Goal: Task Accomplishment & Management: Complete application form

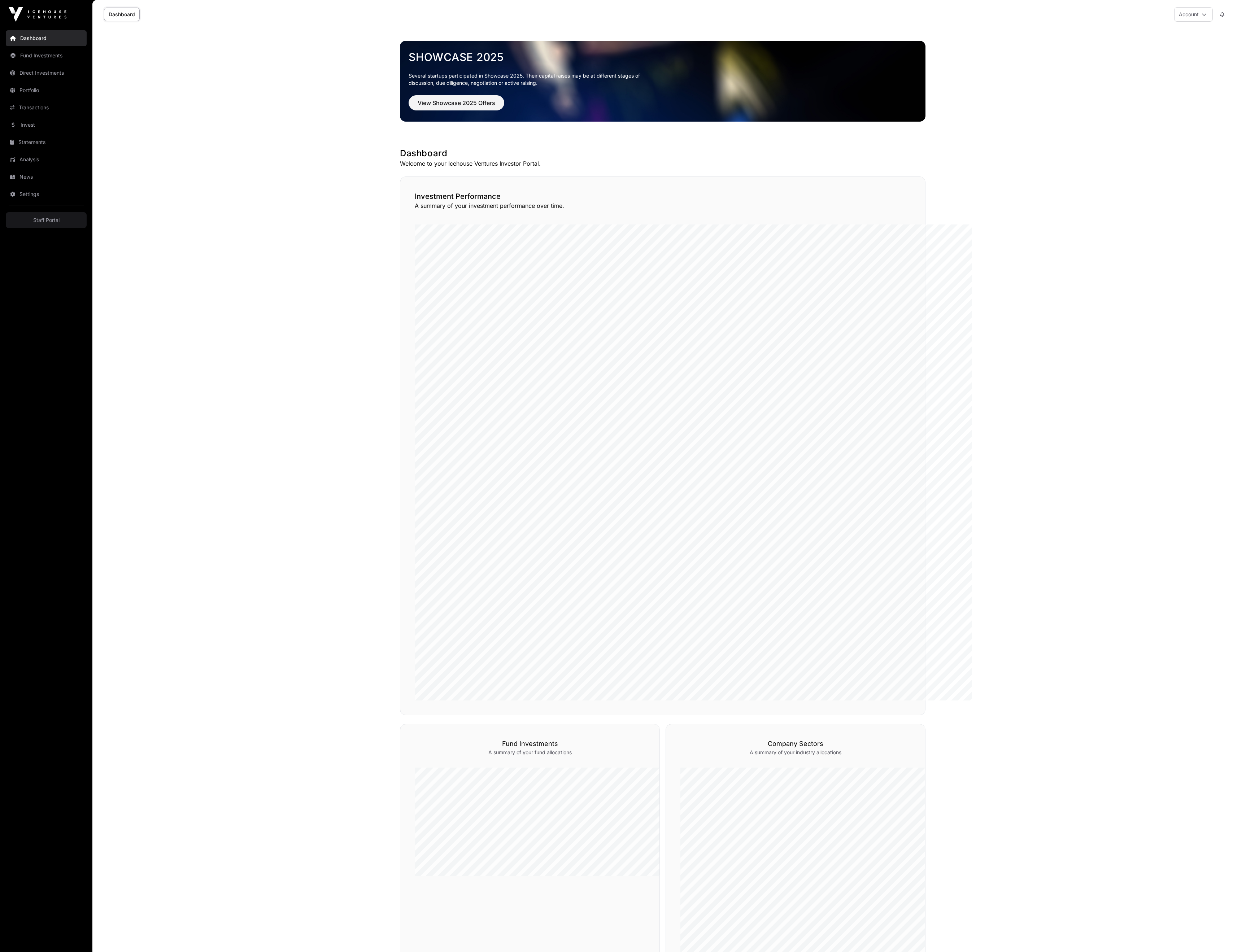
click at [33, 202] on link "Settings" at bounding box center [46, 194] width 81 height 16
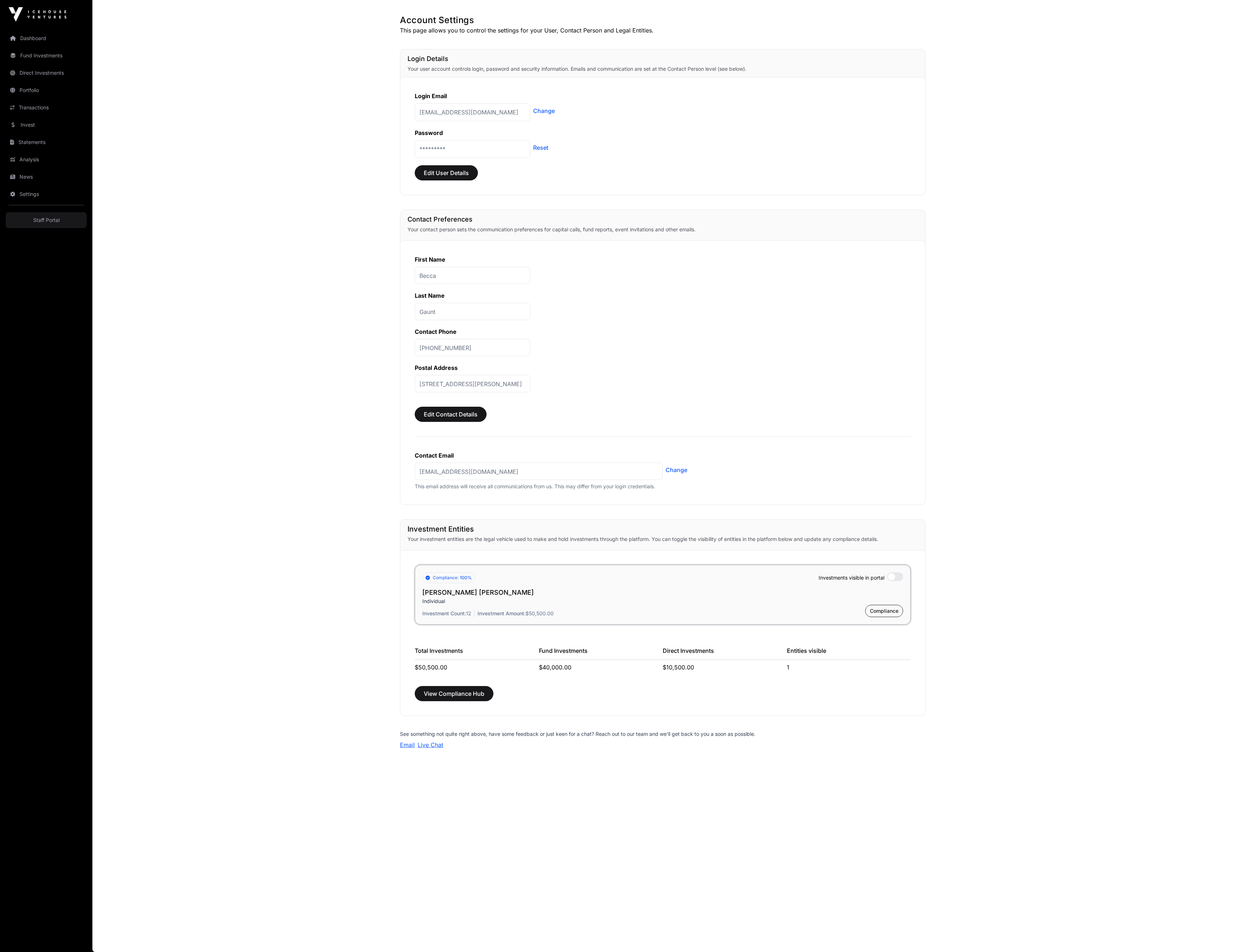
scroll to position [33, 0]
click at [48, 36] on link "Dashboard" at bounding box center [46, 38] width 81 height 16
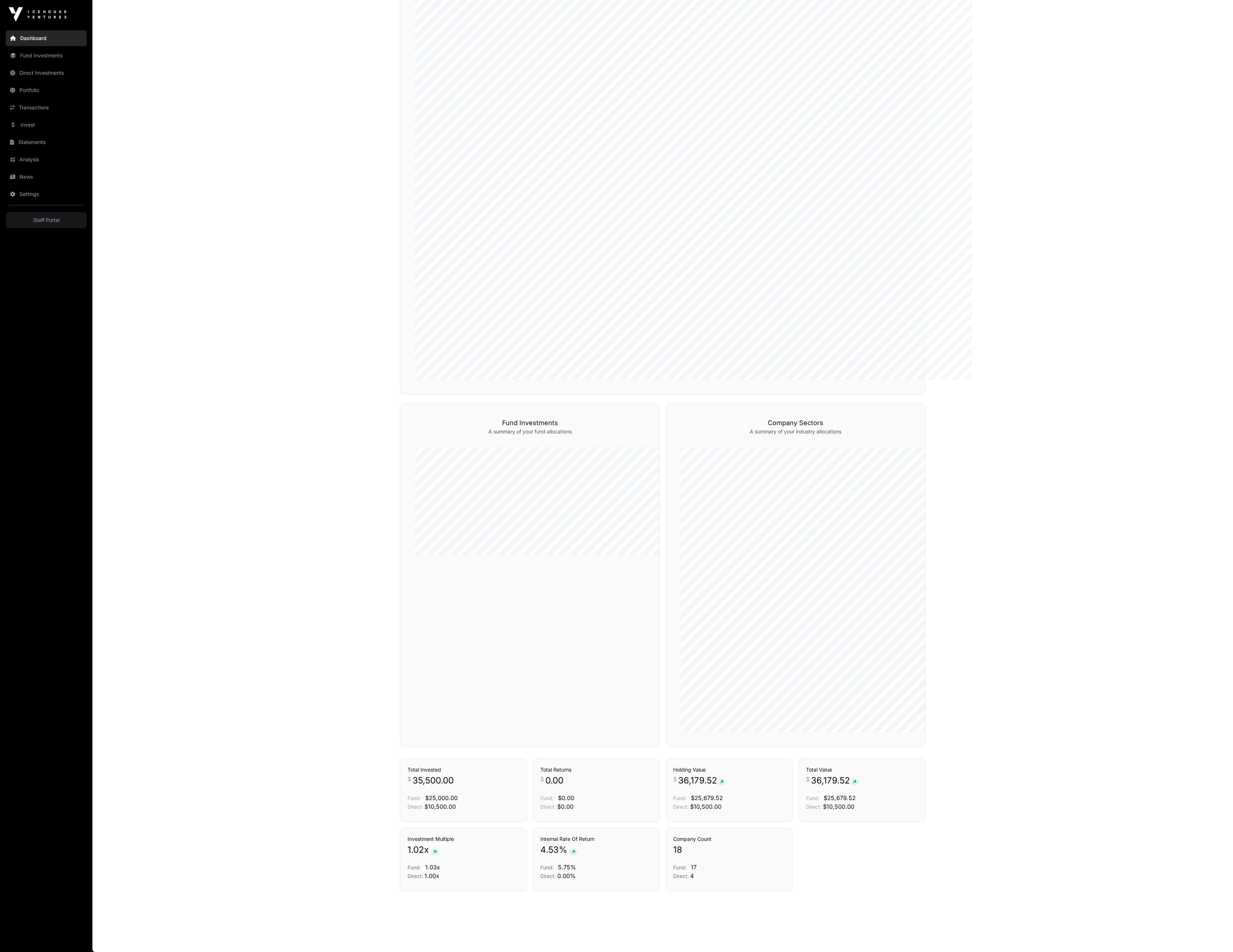
scroll to position [382, 0]
click at [73, 115] on link "Transactions" at bounding box center [46, 107] width 81 height 16
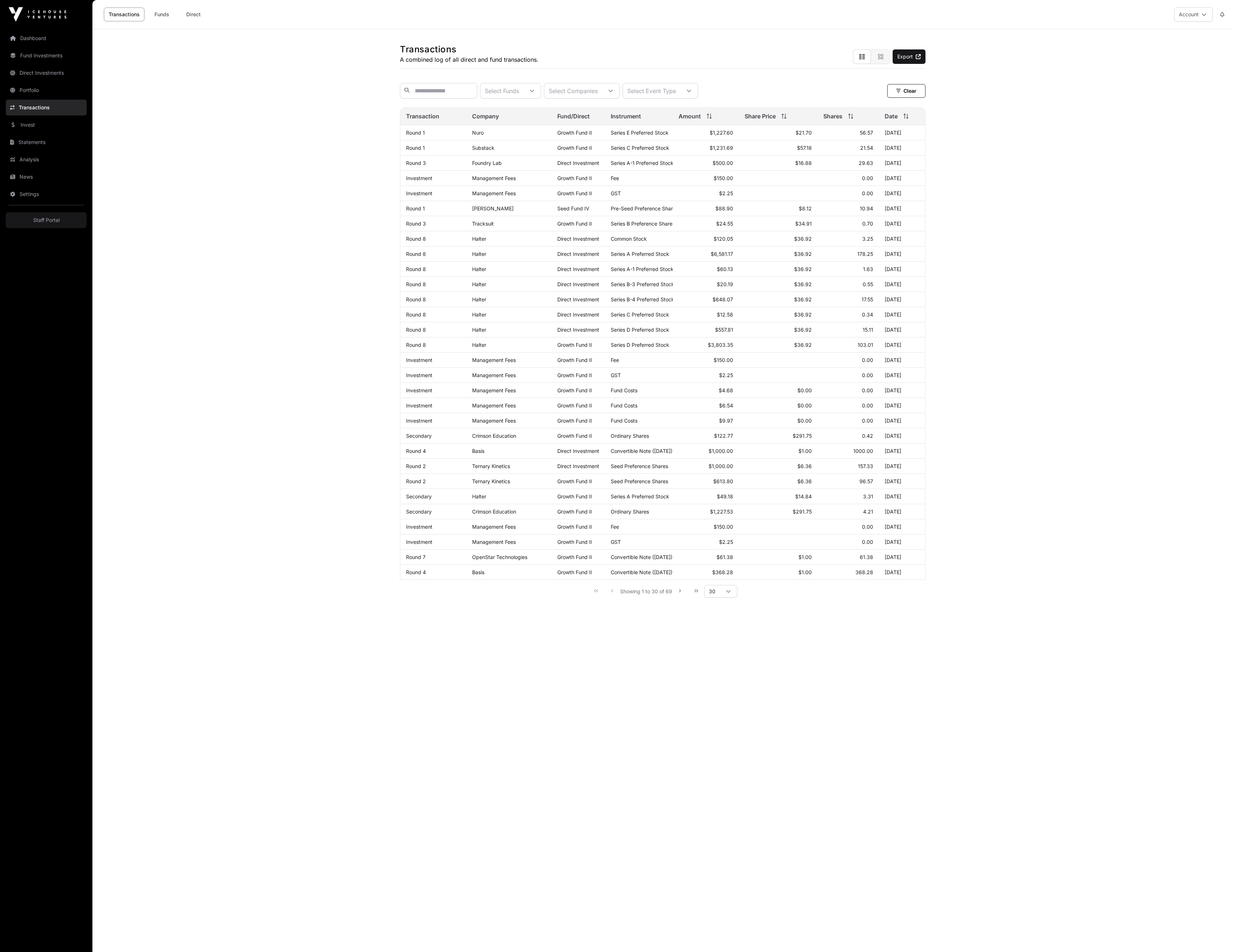
click at [62, 150] on link "Statements" at bounding box center [46, 142] width 81 height 16
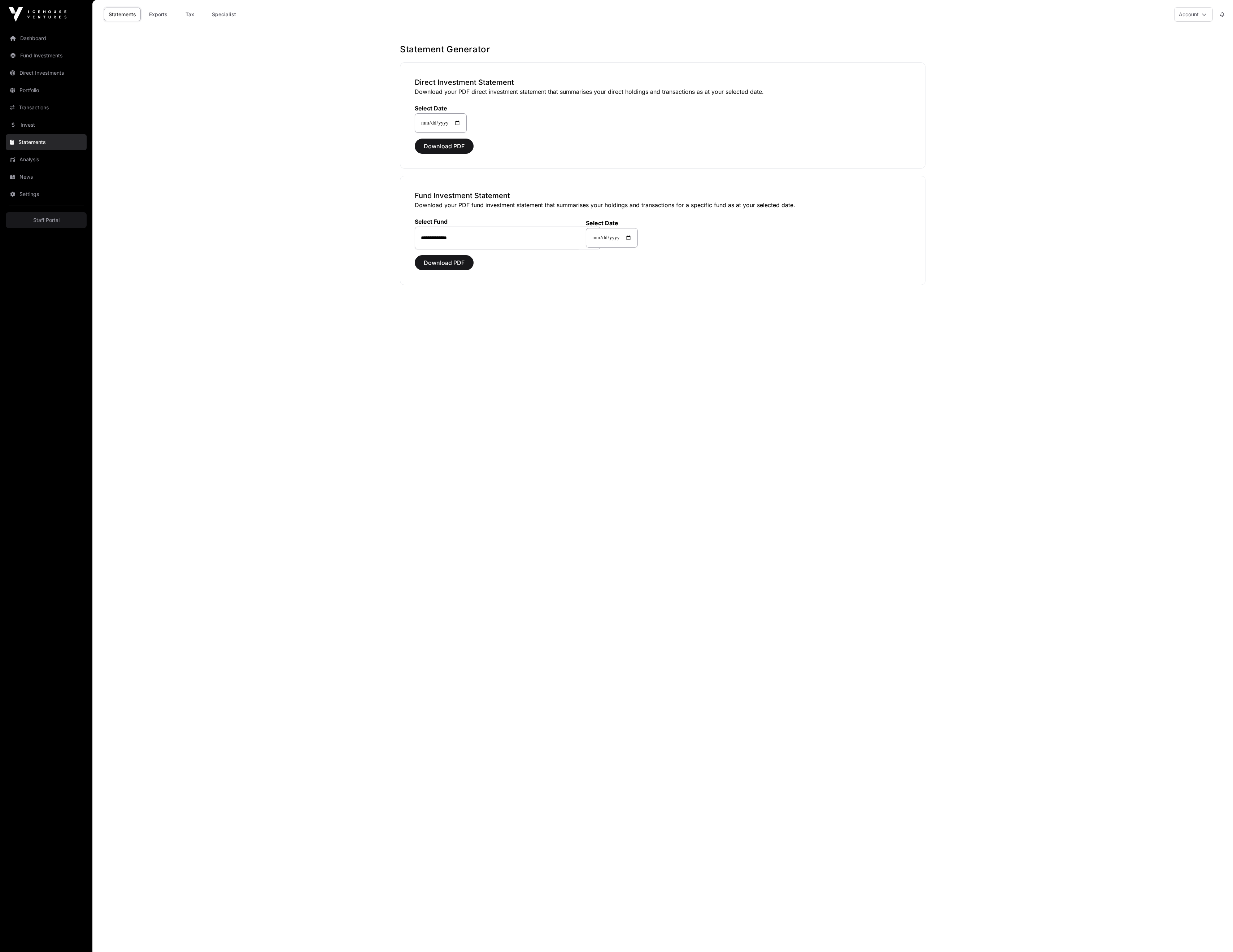
click at [172, 10] on link "Exports" at bounding box center [158, 15] width 29 height 14
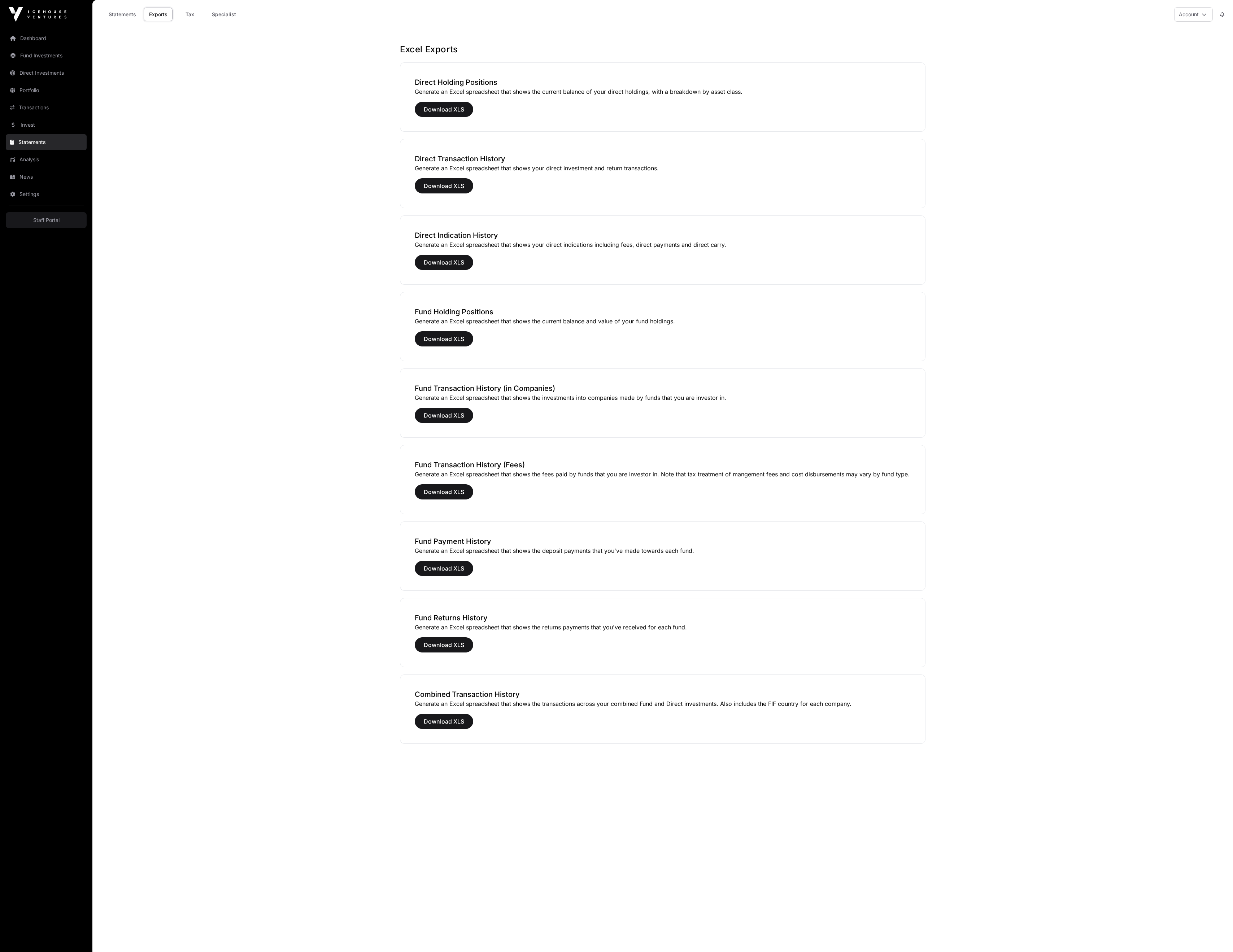
click at [204, 16] on link "Tax" at bounding box center [190, 15] width 29 height 14
select select
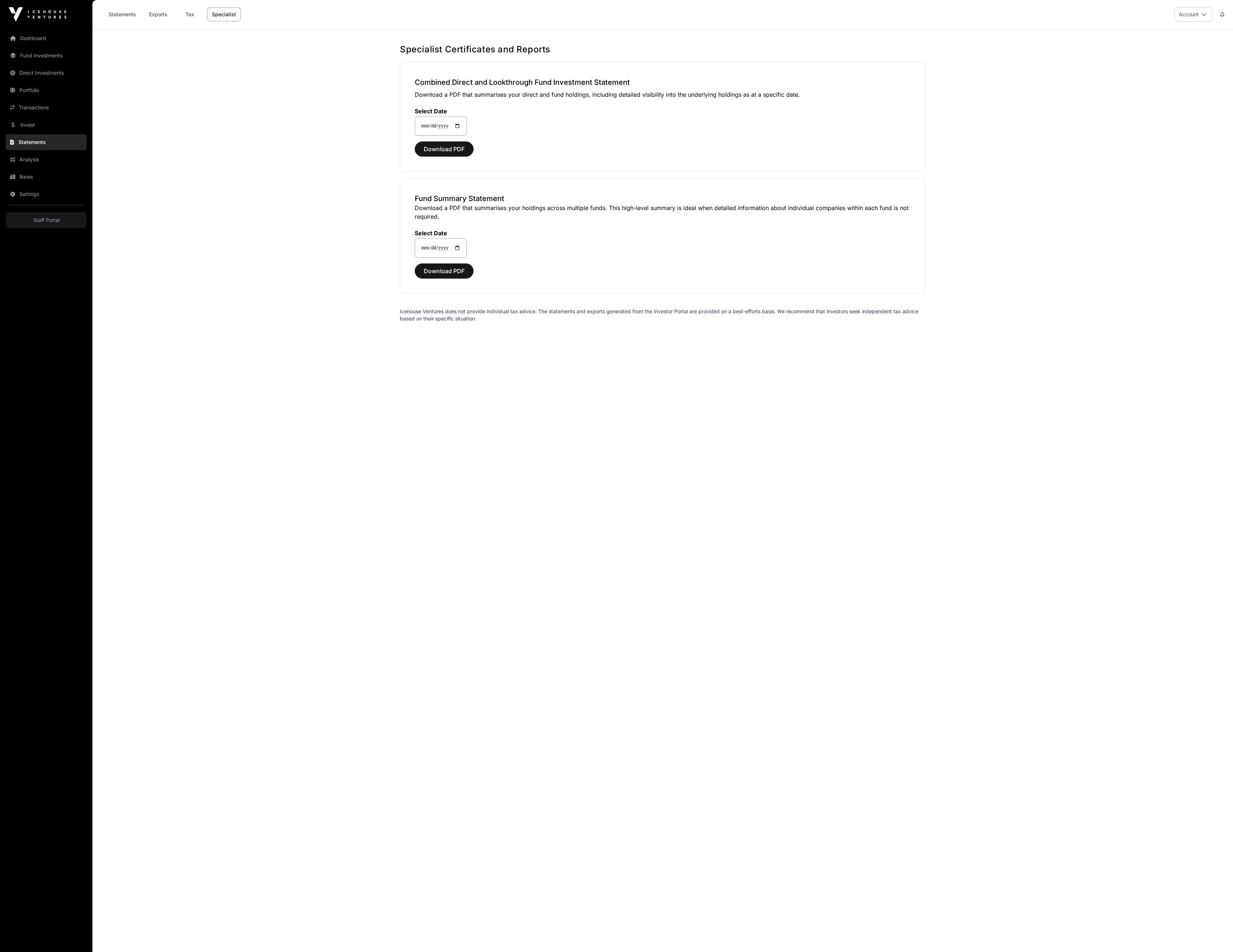
click at [68, 167] on link "Analysis" at bounding box center [46, 160] width 81 height 16
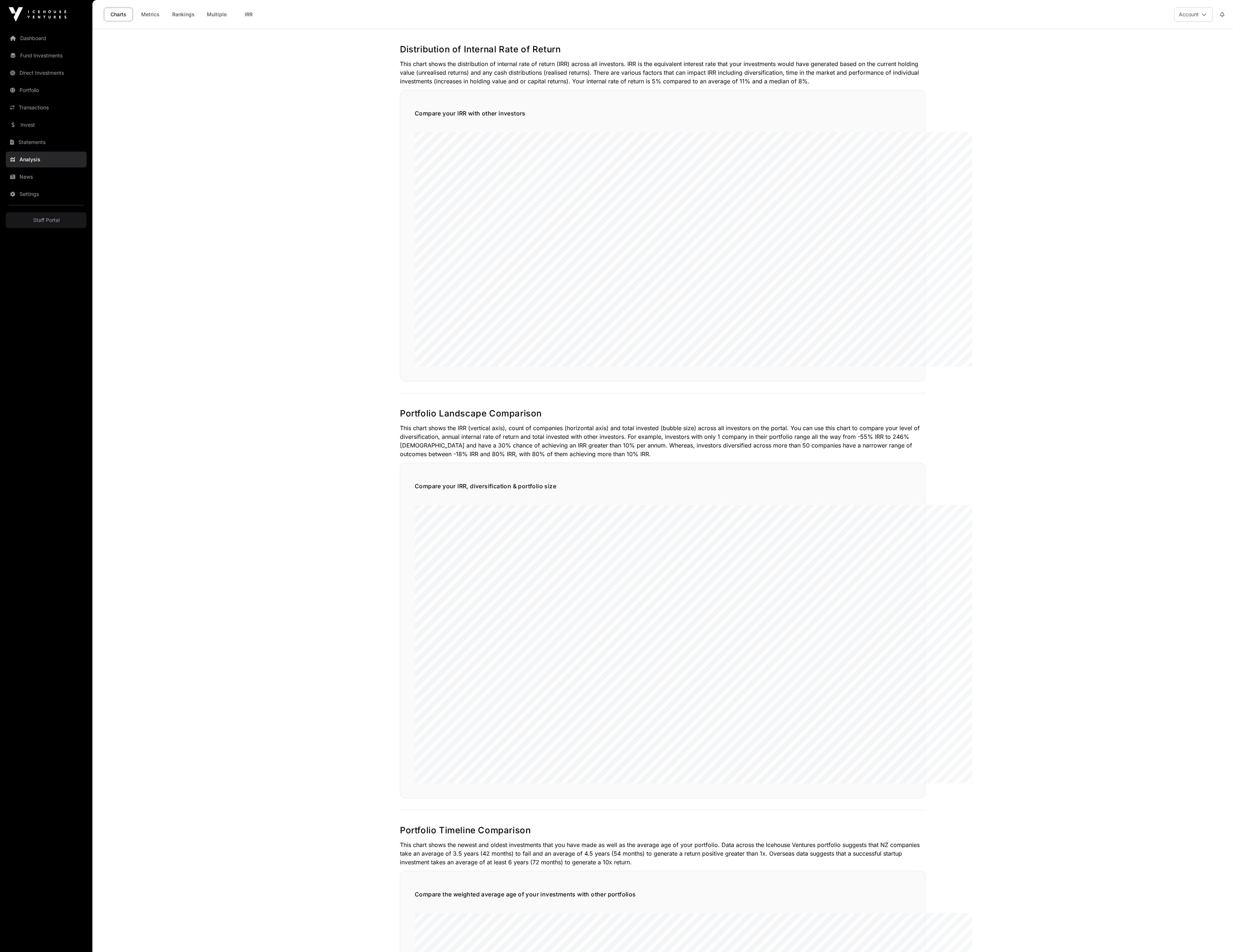
click at [263, 18] on link "IRR" at bounding box center [249, 15] width 29 height 14
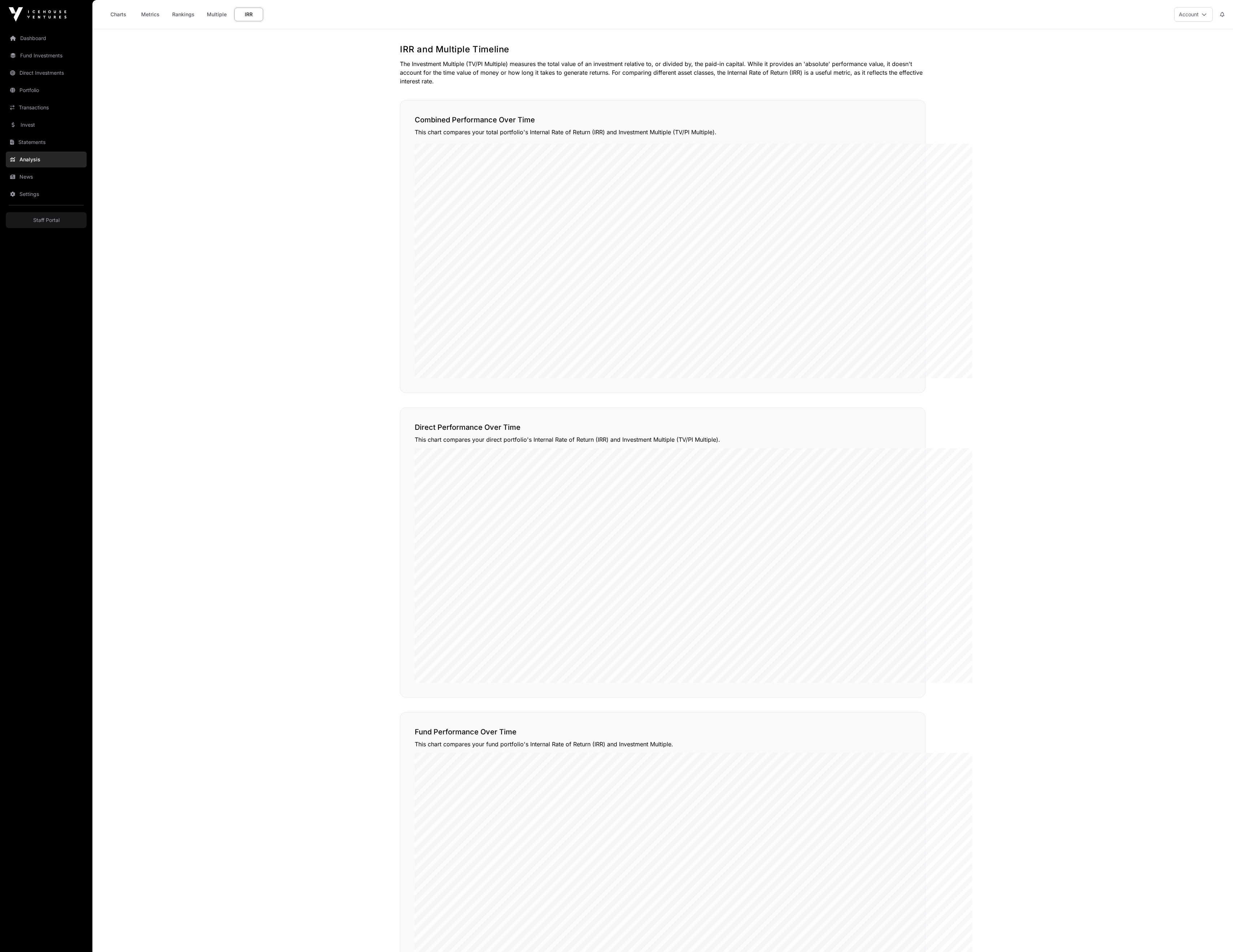
click at [56, 96] on link "Portfolio" at bounding box center [46, 90] width 81 height 16
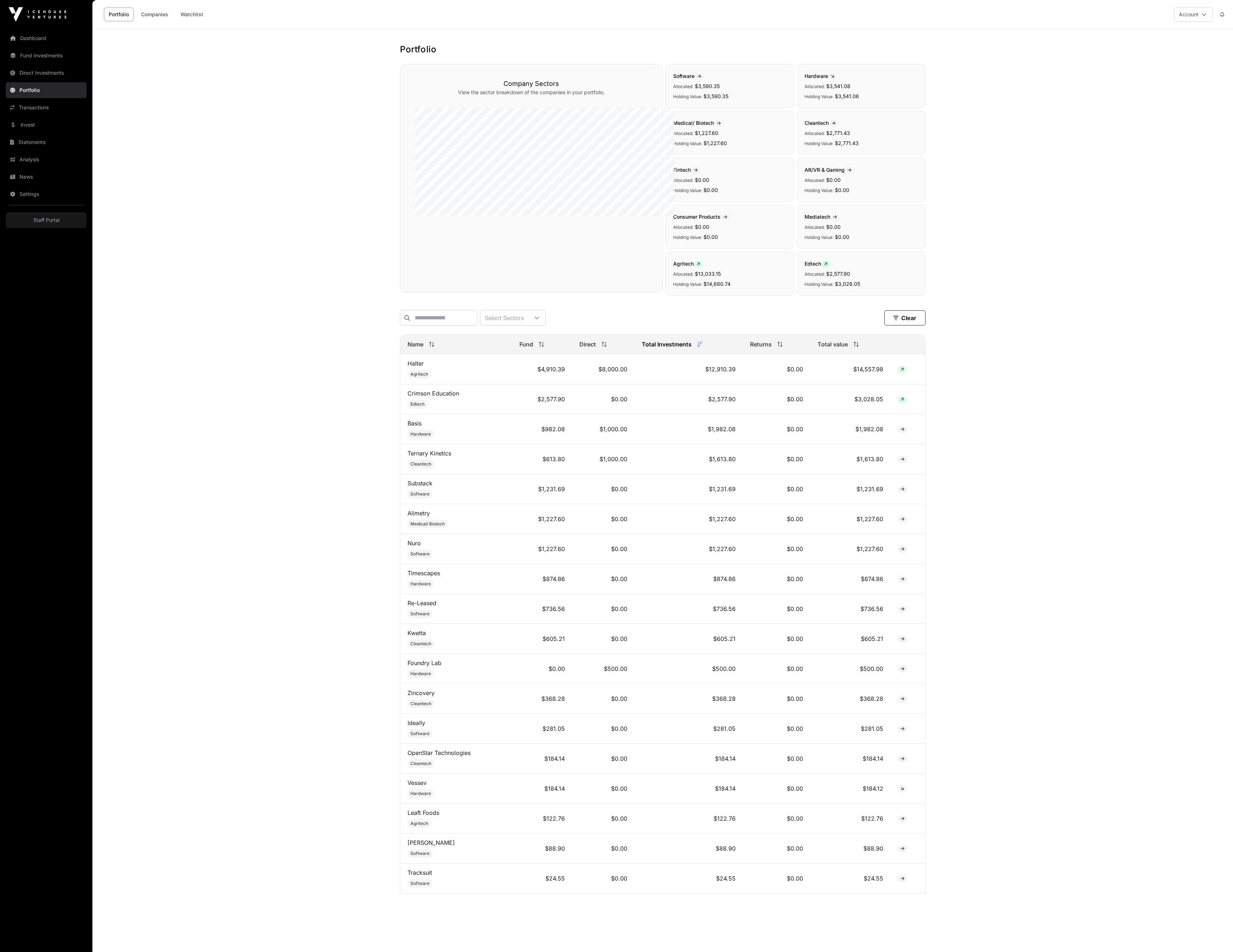
click at [61, 43] on link "Dashboard" at bounding box center [46, 38] width 81 height 16
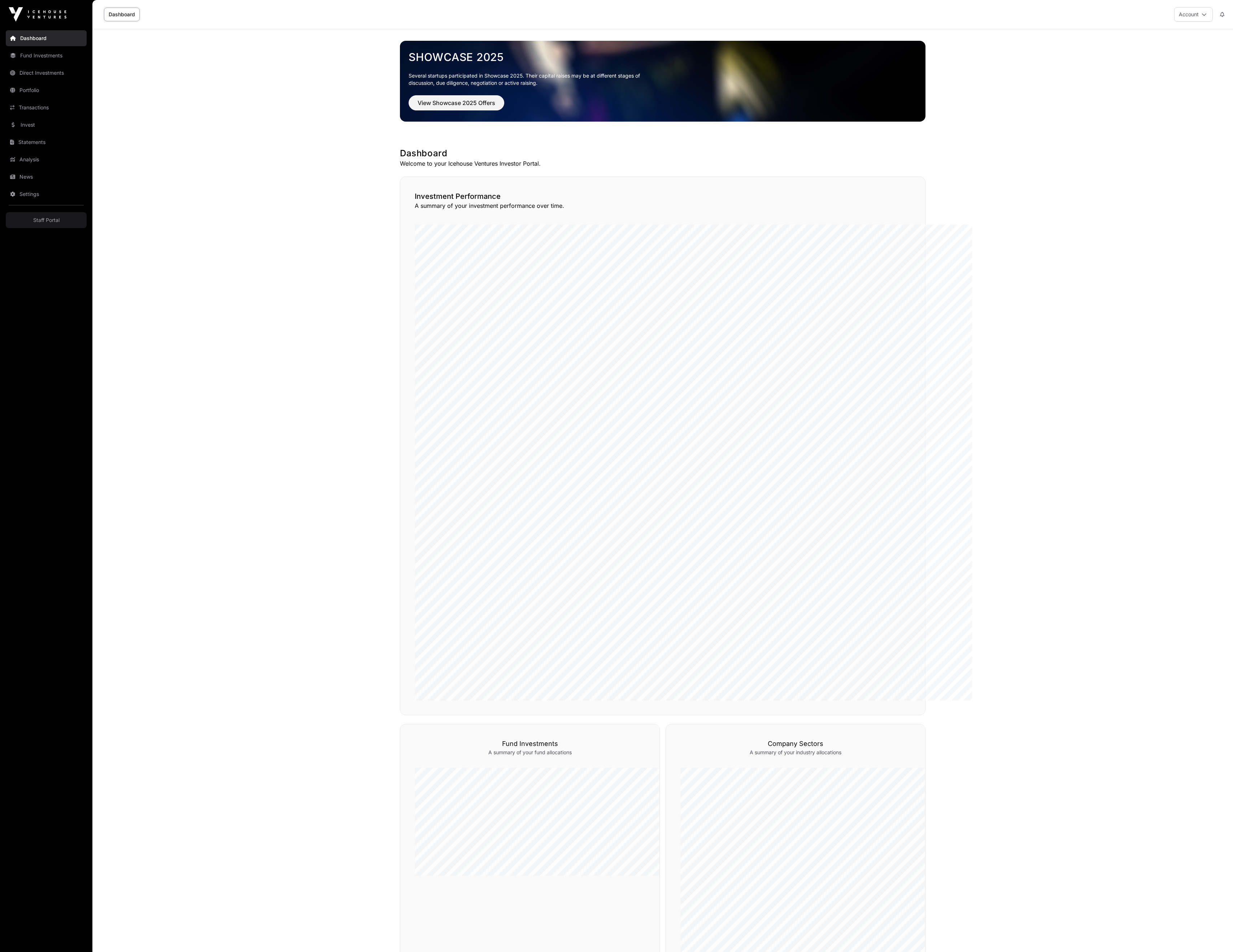
click at [56, 64] on link "Fund Investments" at bounding box center [46, 55] width 81 height 16
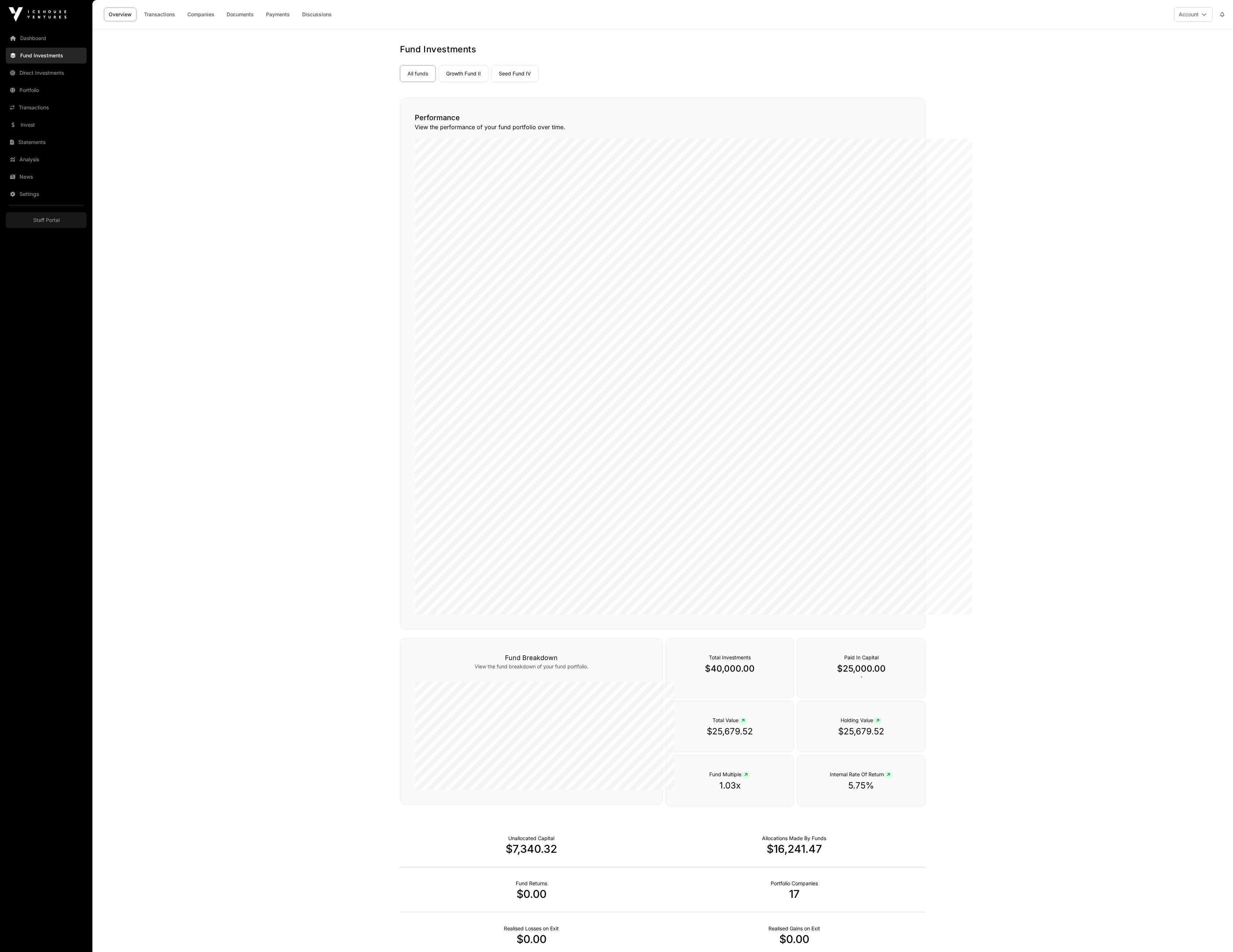
click at [51, 80] on link "Direct Investments" at bounding box center [46, 73] width 81 height 16
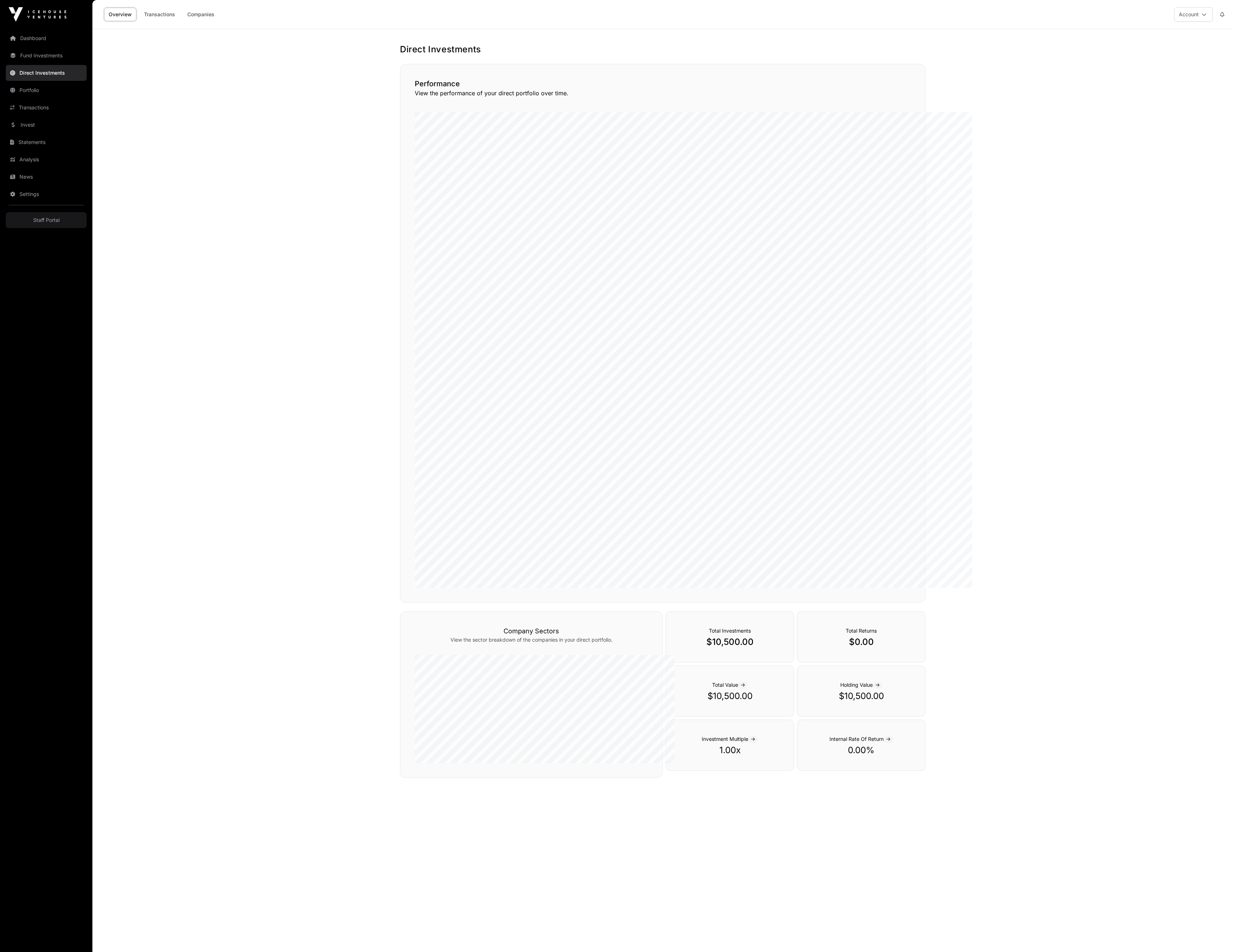
click at [44, 98] on link "Portfolio" at bounding box center [46, 90] width 81 height 16
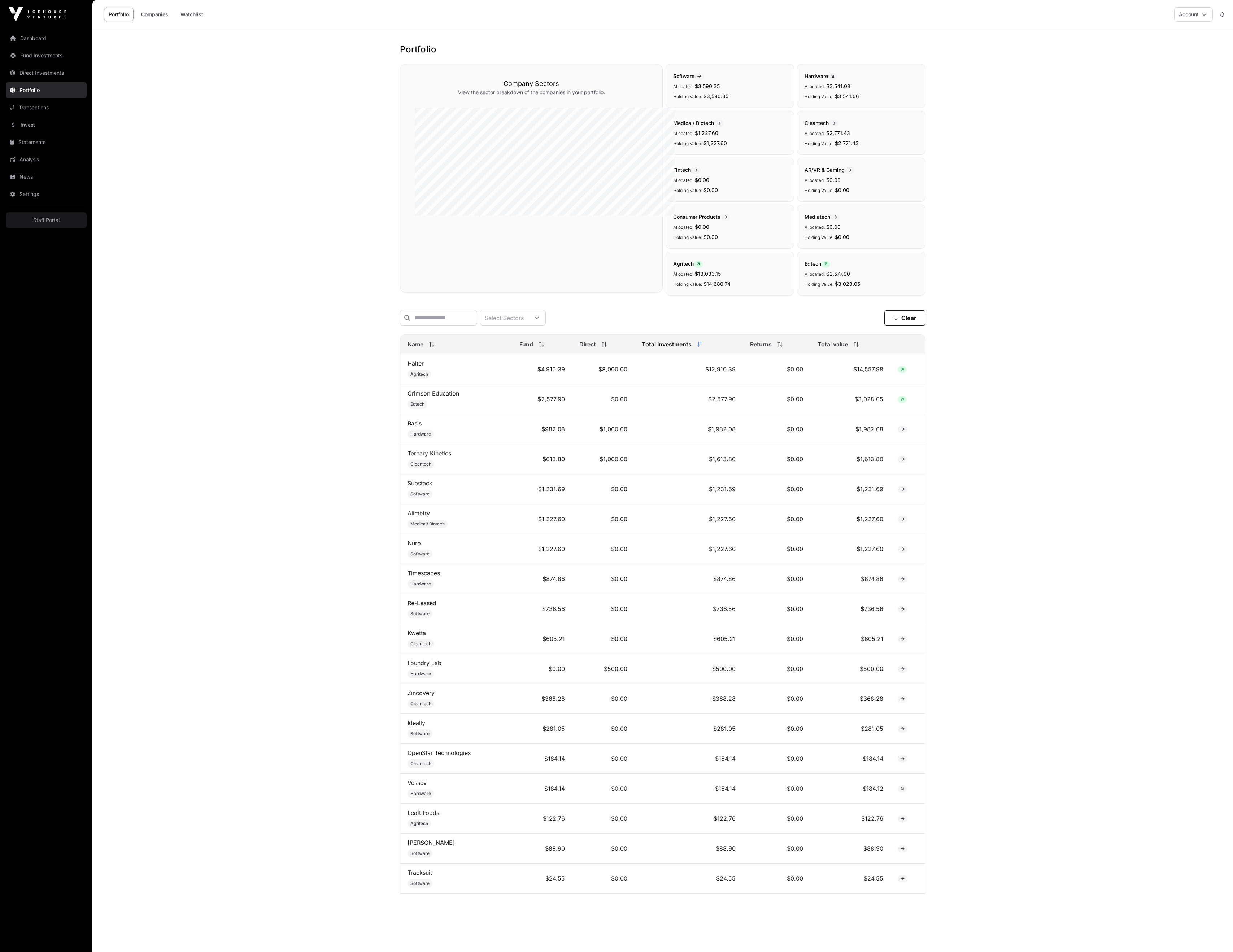
click at [44, 115] on link "Transactions" at bounding box center [46, 107] width 81 height 16
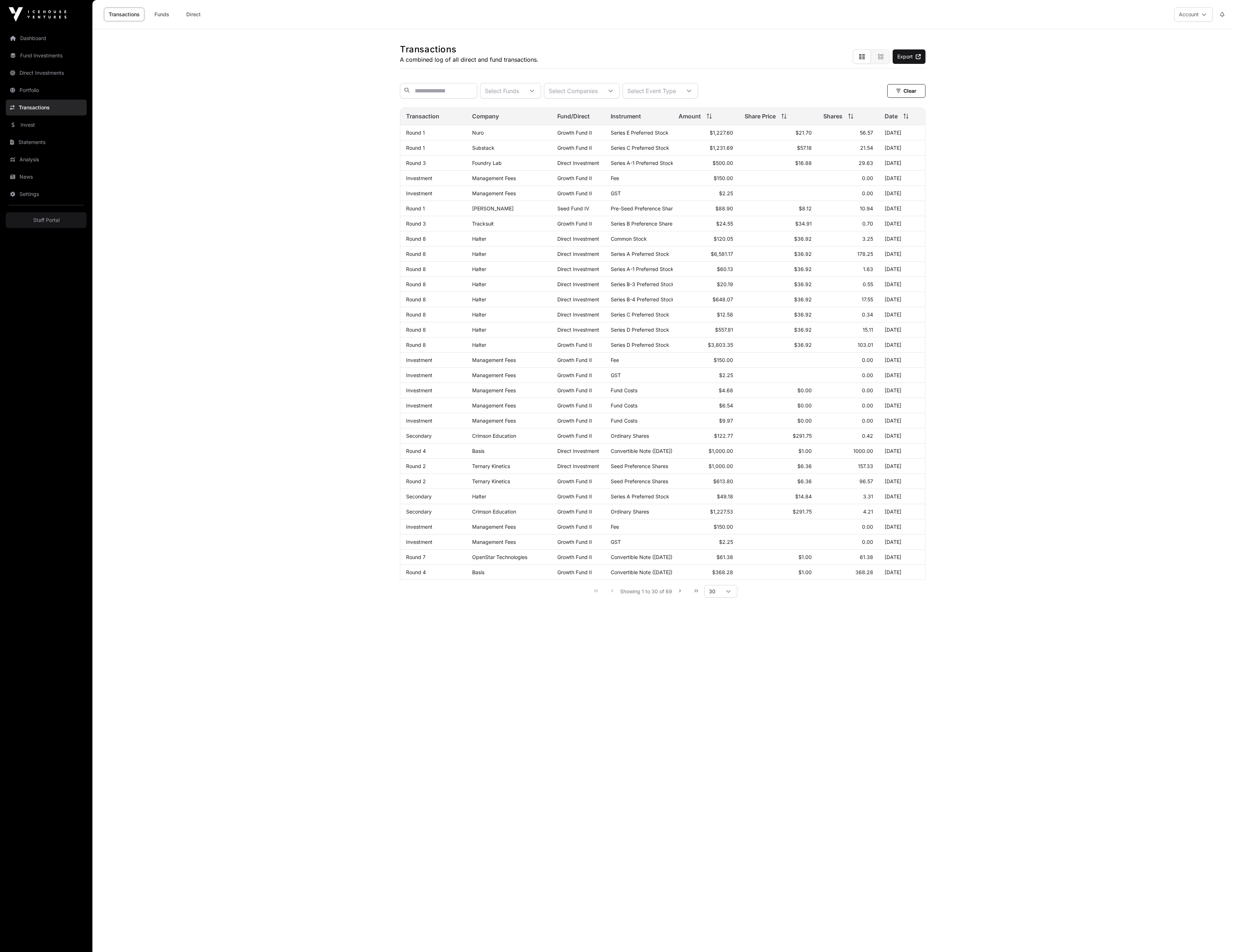
click at [41, 133] on link "Invest" at bounding box center [46, 125] width 81 height 16
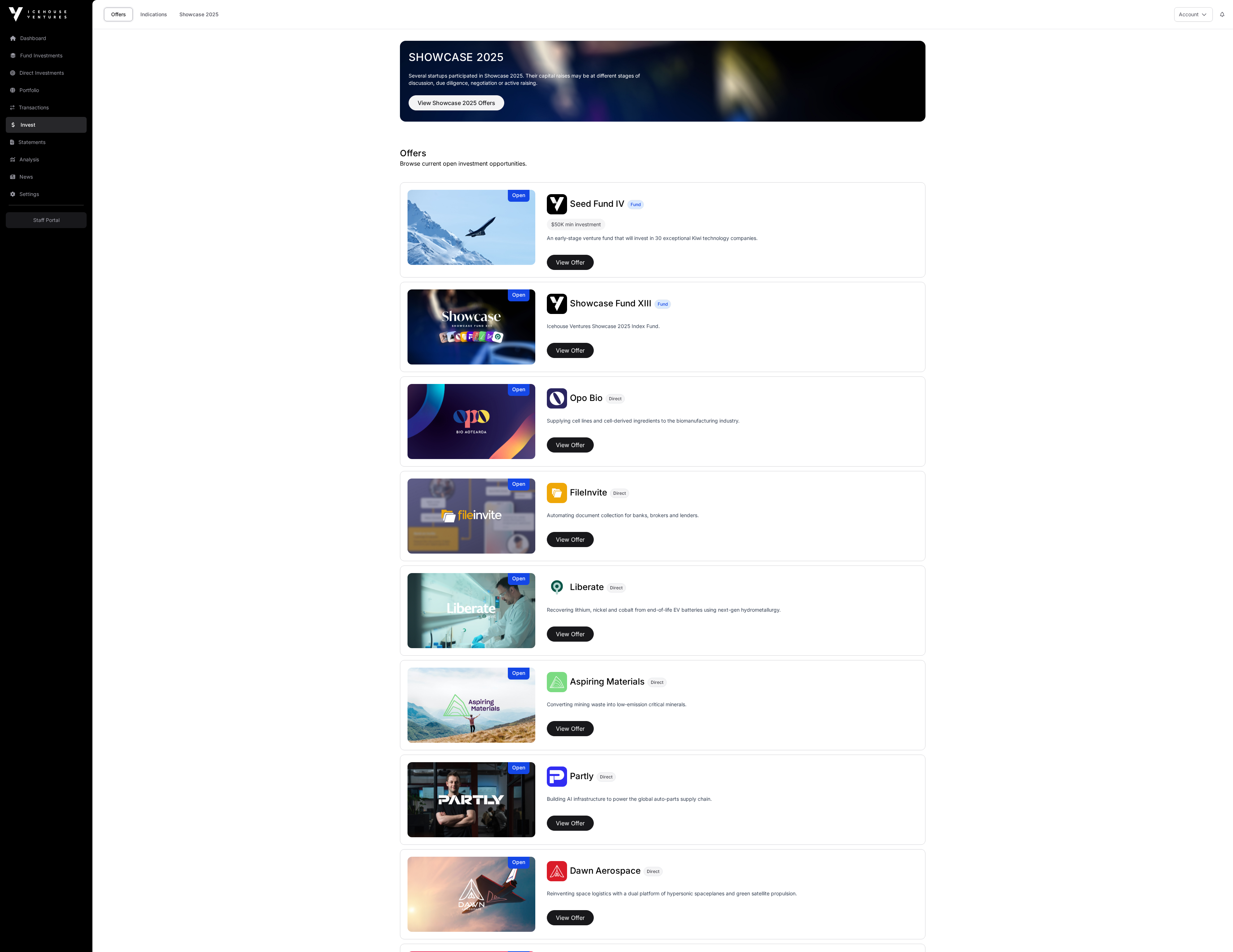
click at [40, 150] on link "Statements" at bounding box center [46, 142] width 81 height 16
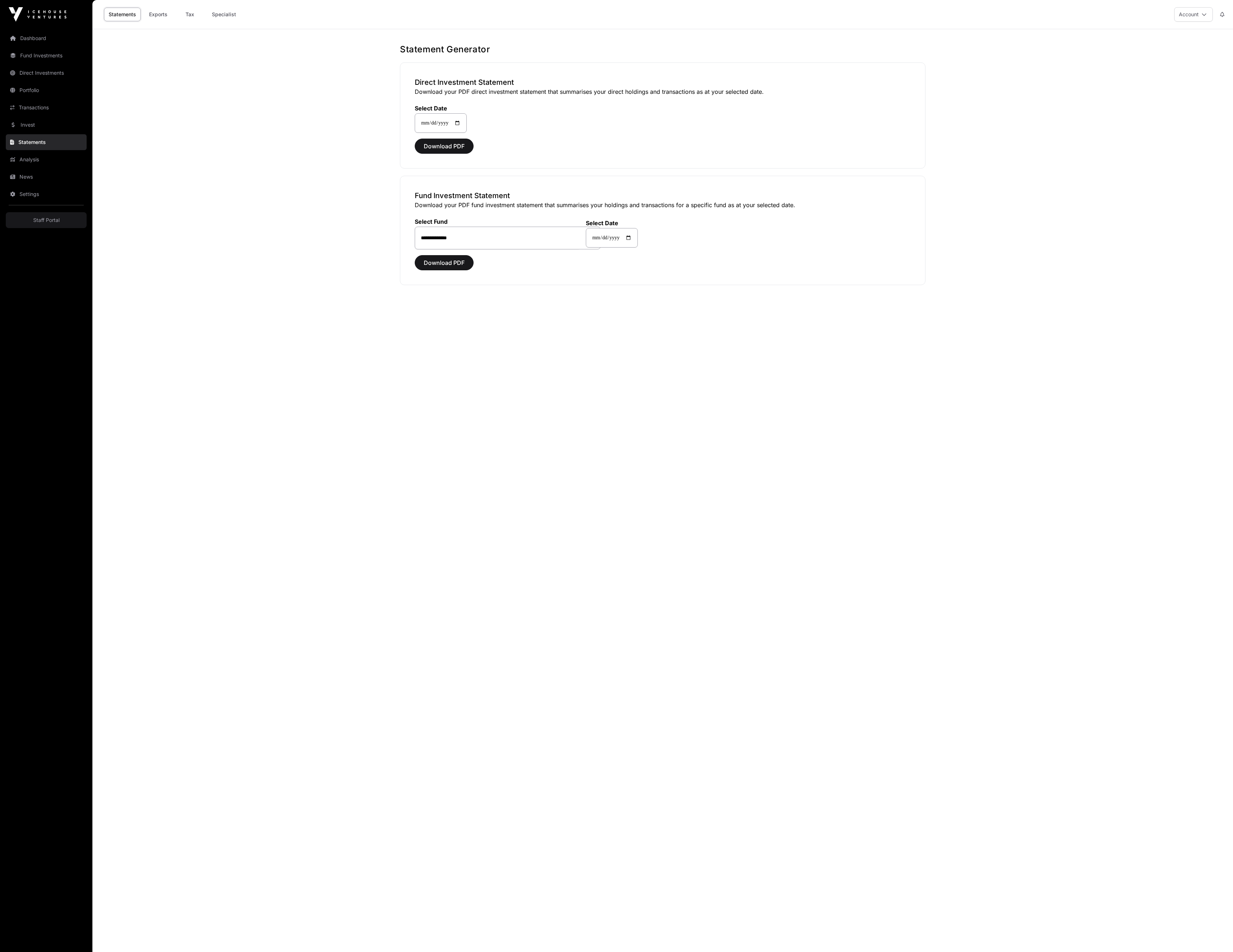
click at [39, 167] on link "Analysis" at bounding box center [46, 160] width 81 height 16
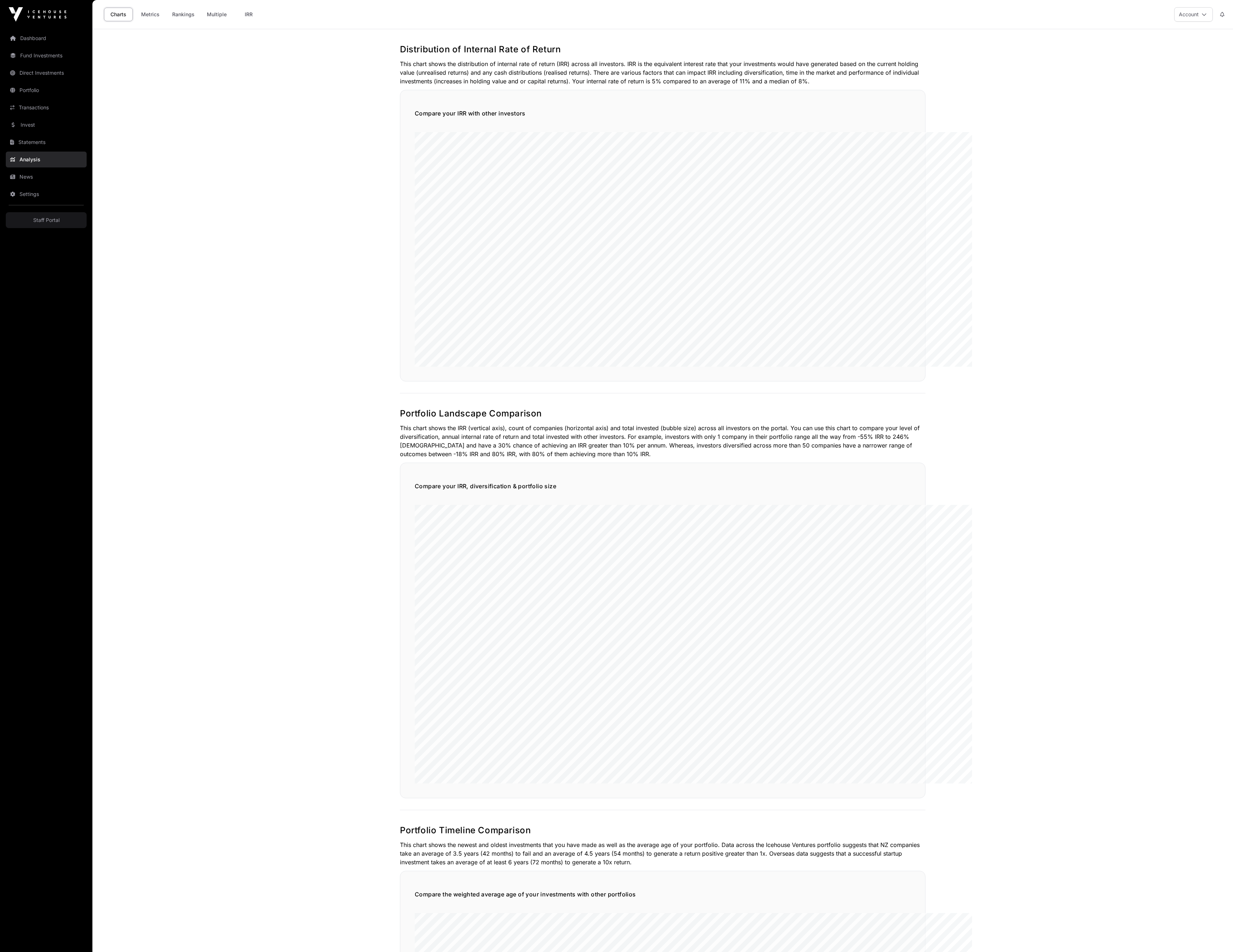
click at [36, 167] on link "Analysis" at bounding box center [46, 160] width 81 height 16
click at [34, 185] on link "News" at bounding box center [46, 176] width 81 height 16
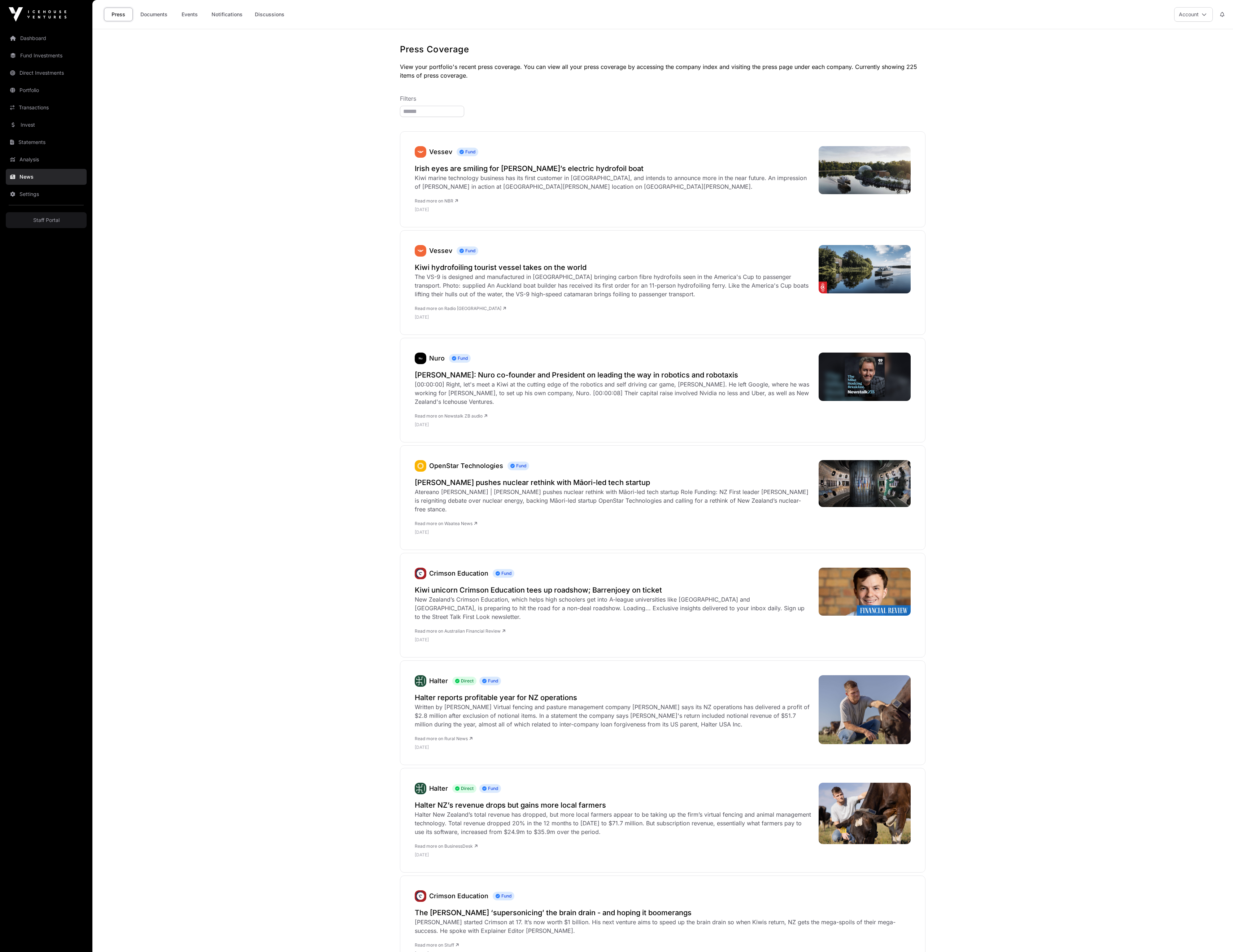
click at [34, 202] on link "Settings" at bounding box center [46, 194] width 81 height 16
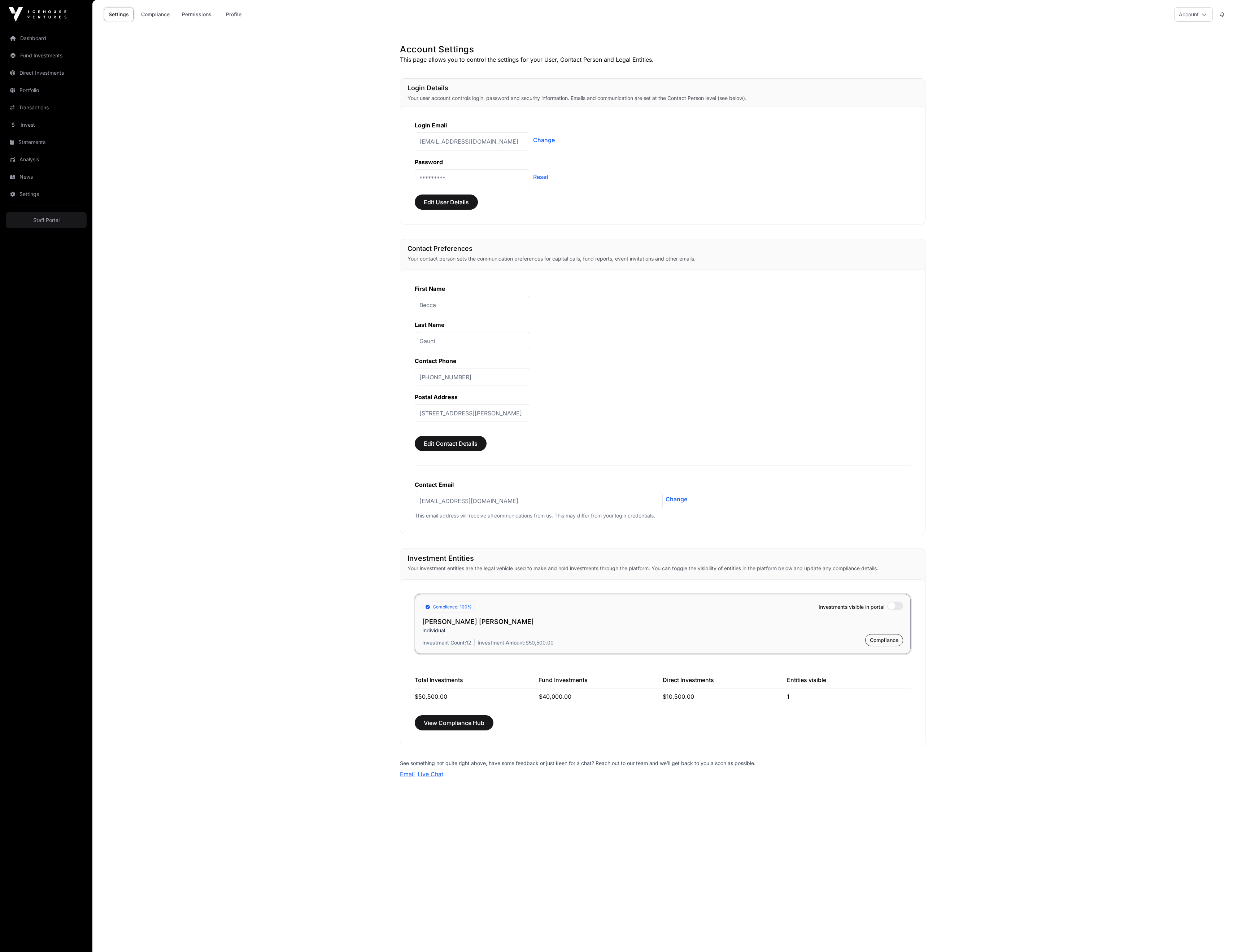
click at [174, 13] on link "Compliance" at bounding box center [155, 15] width 38 height 14
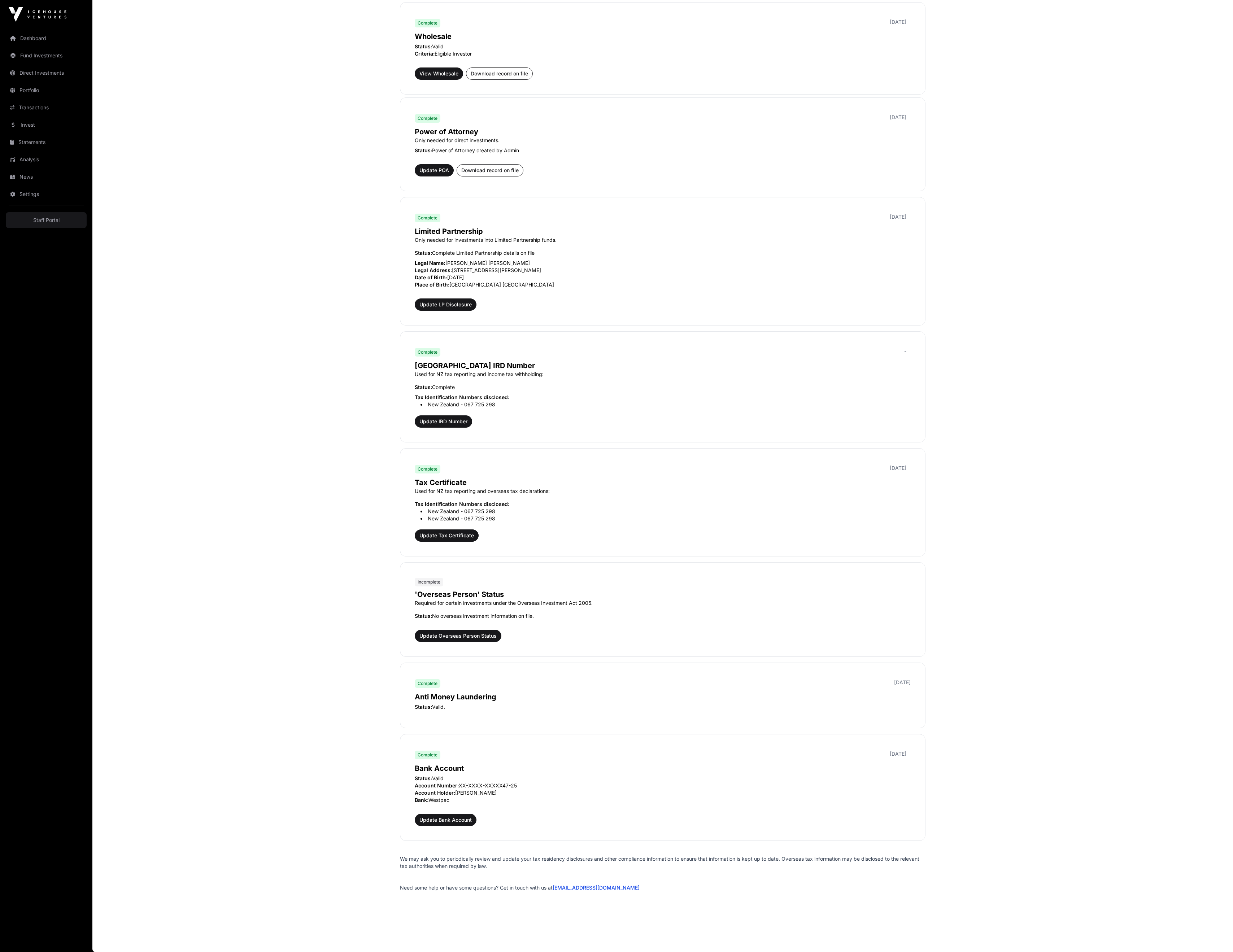
scroll to position [538, 0]
click at [424, 632] on span "Update Overseas Person Status" at bounding box center [458, 636] width 77 height 7
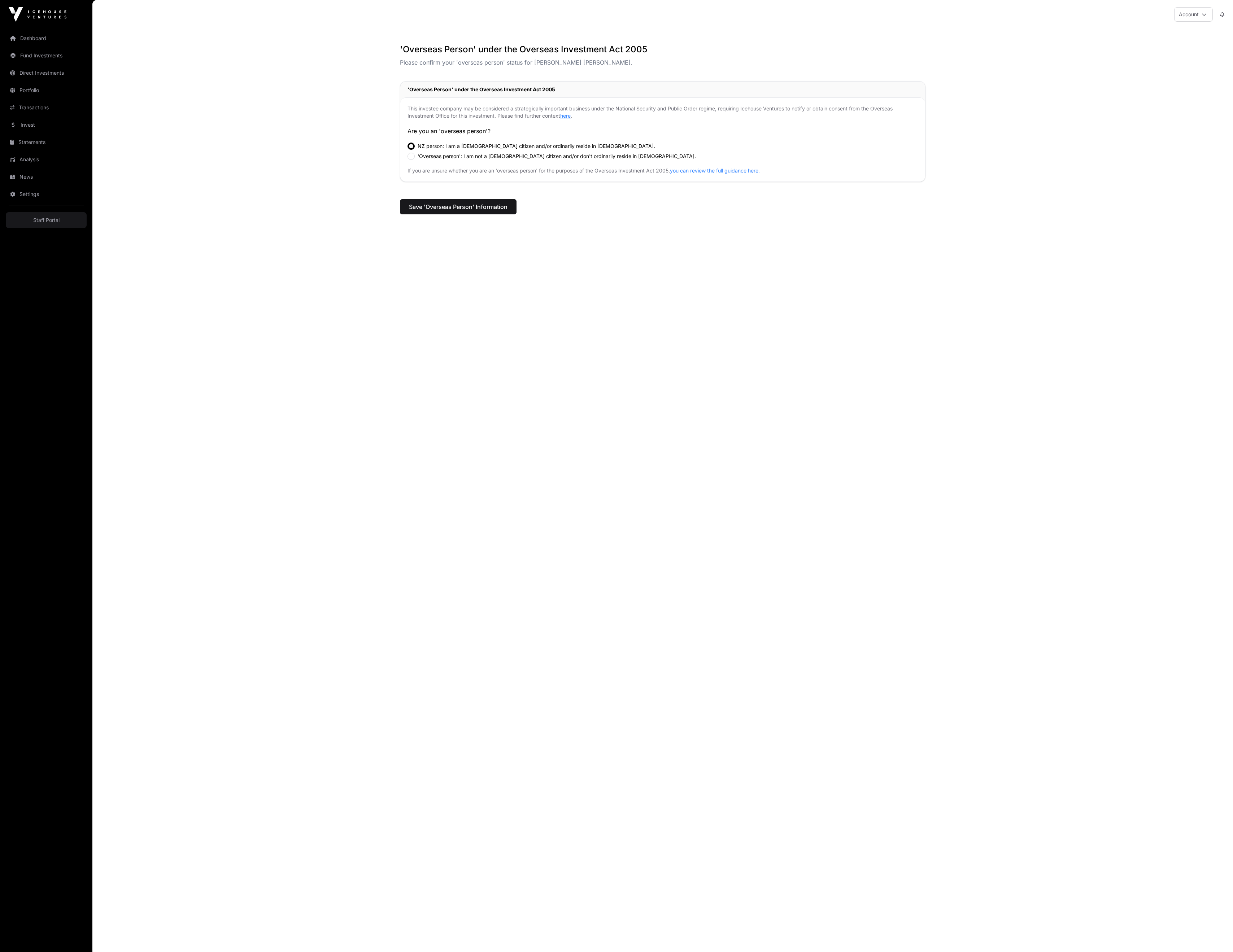
click at [465, 211] on span "Save 'Overseas Person' Information" at bounding box center [458, 206] width 99 height 8
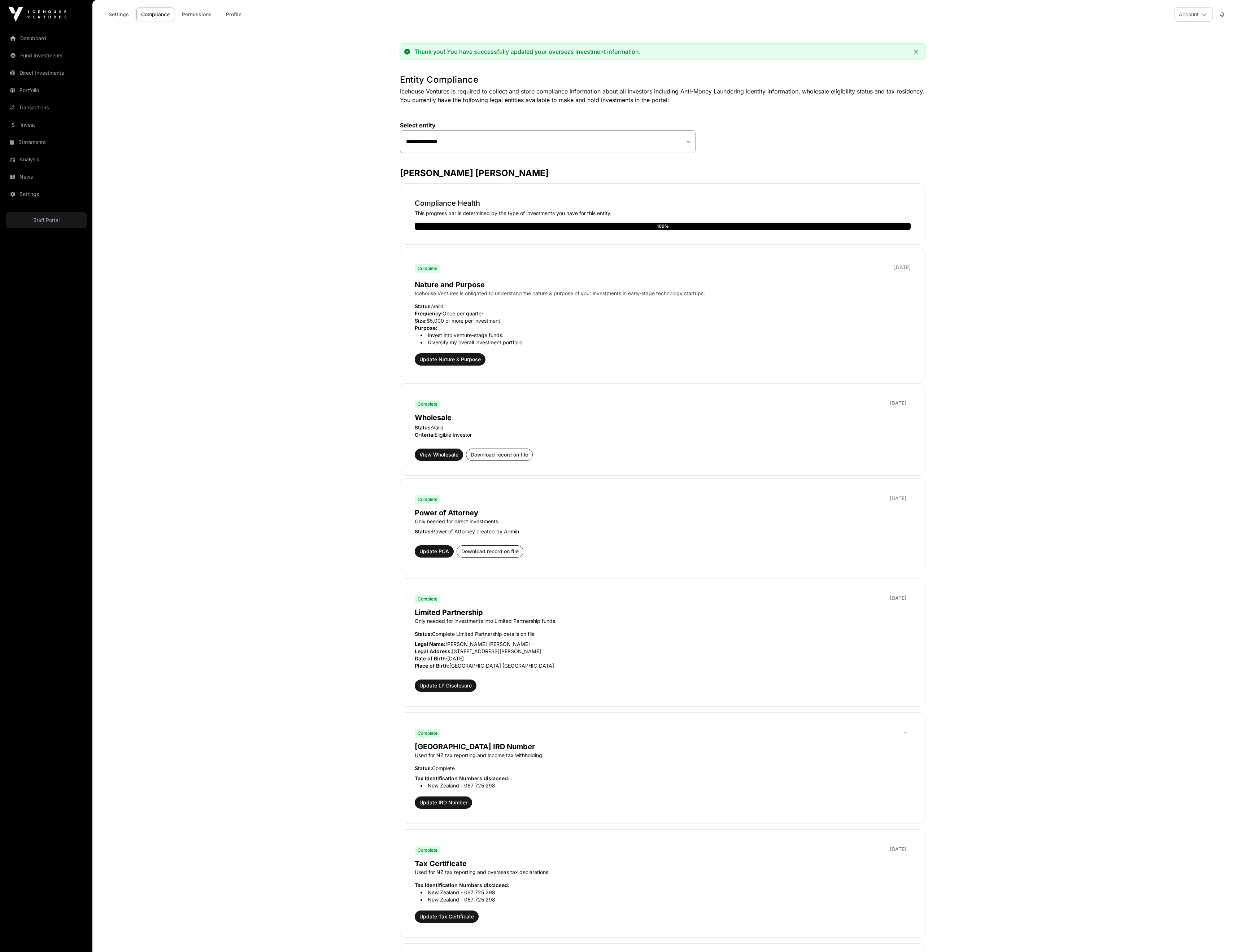
click at [68, 64] on link "Fund Investments" at bounding box center [46, 55] width 81 height 16
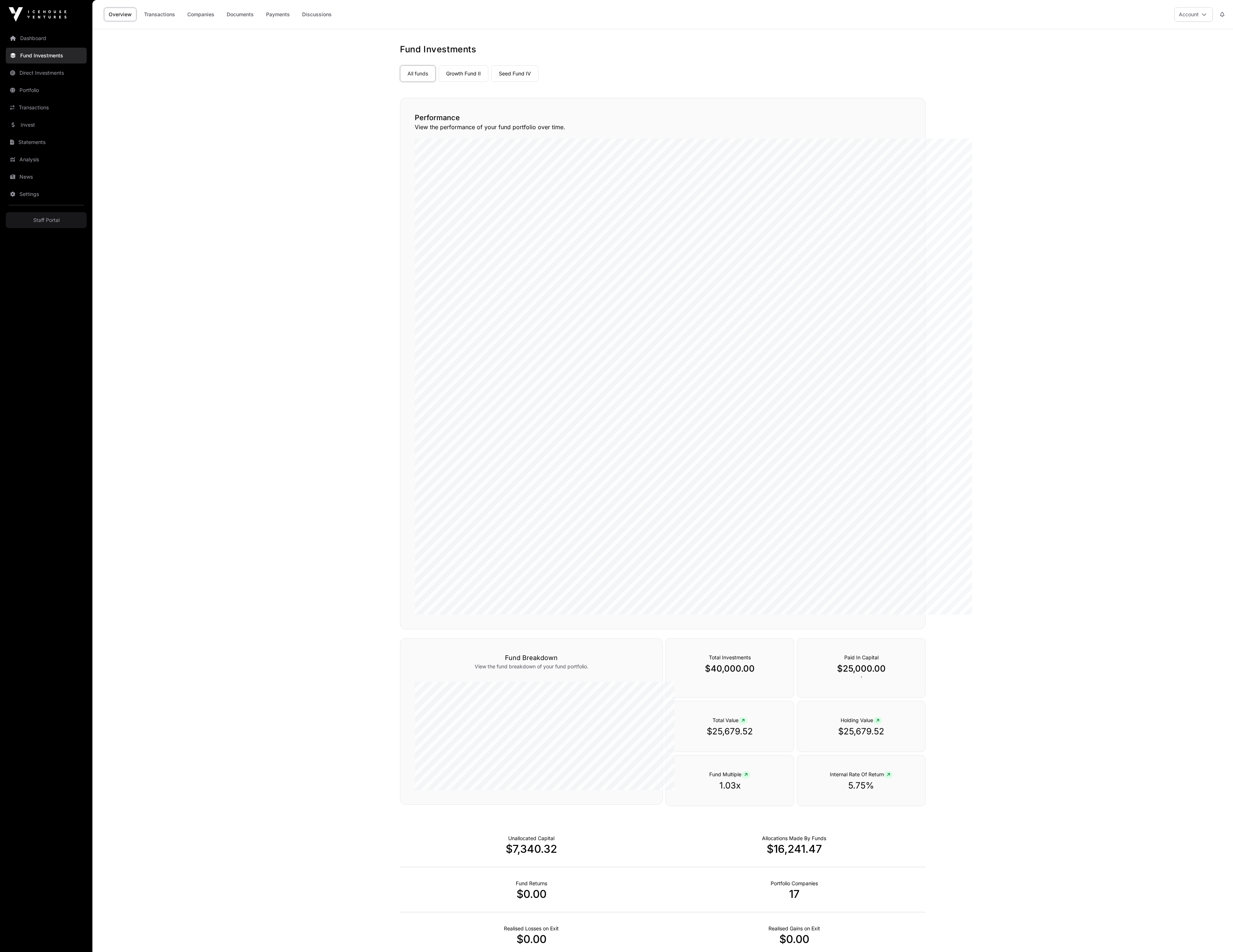
click at [32, 133] on link "Invest" at bounding box center [46, 125] width 81 height 16
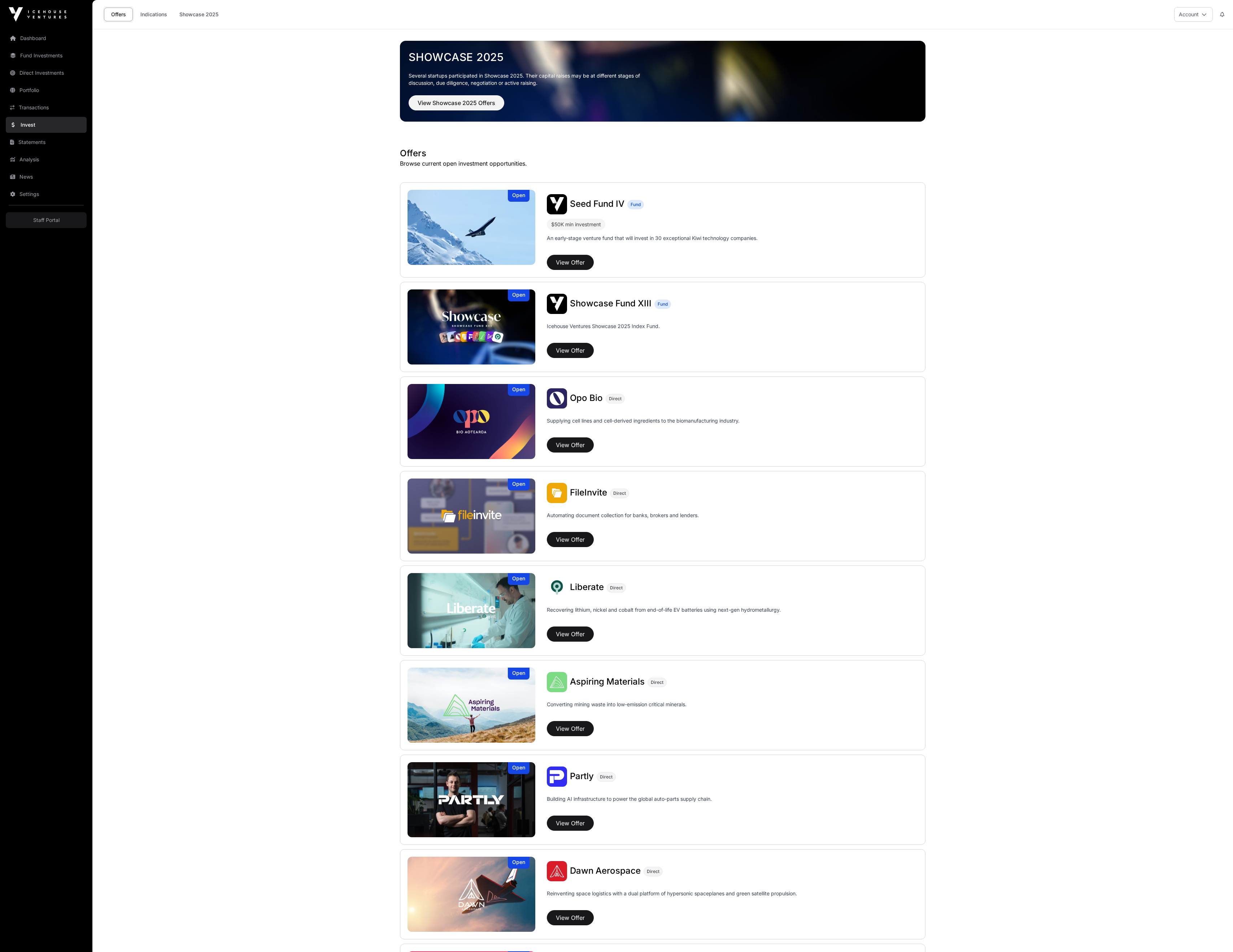
click at [565, 270] on button "View Offer" at bounding box center [570, 262] width 47 height 15
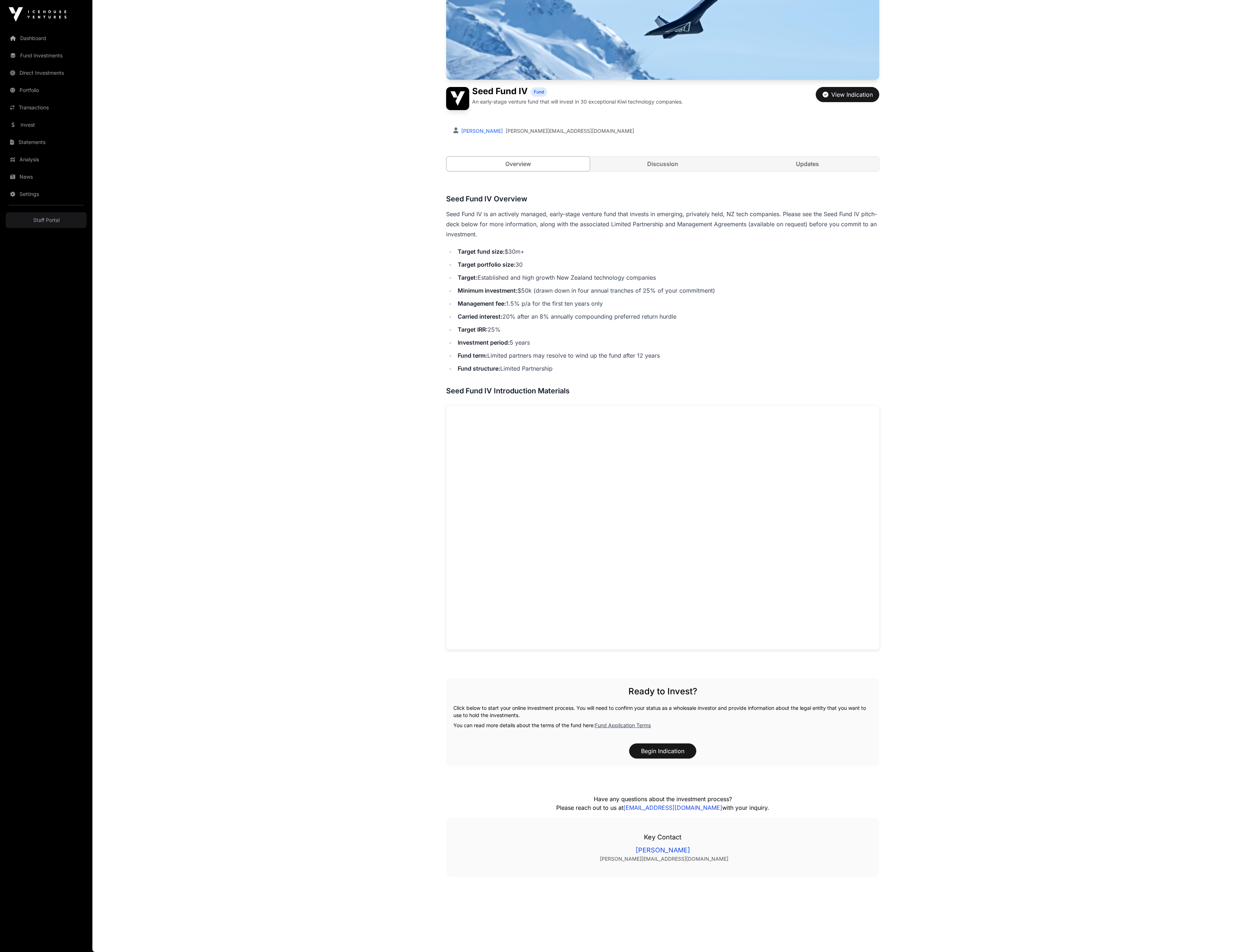
scroll to position [244, 0]
click at [645, 743] on button "Begin Indication" at bounding box center [663, 751] width 67 height 15
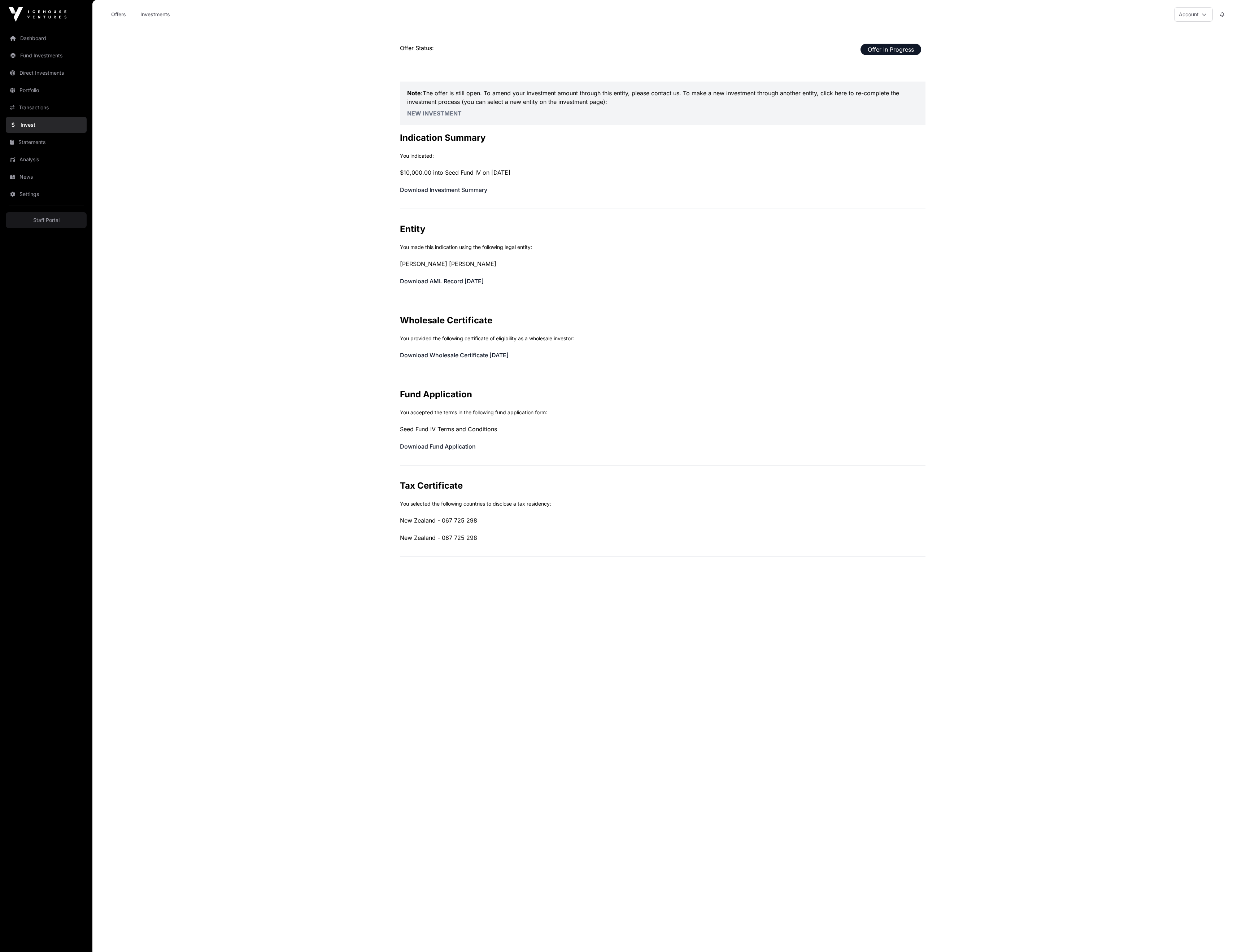
click at [415, 117] on link "New Investment" at bounding box center [435, 113] width 55 height 7
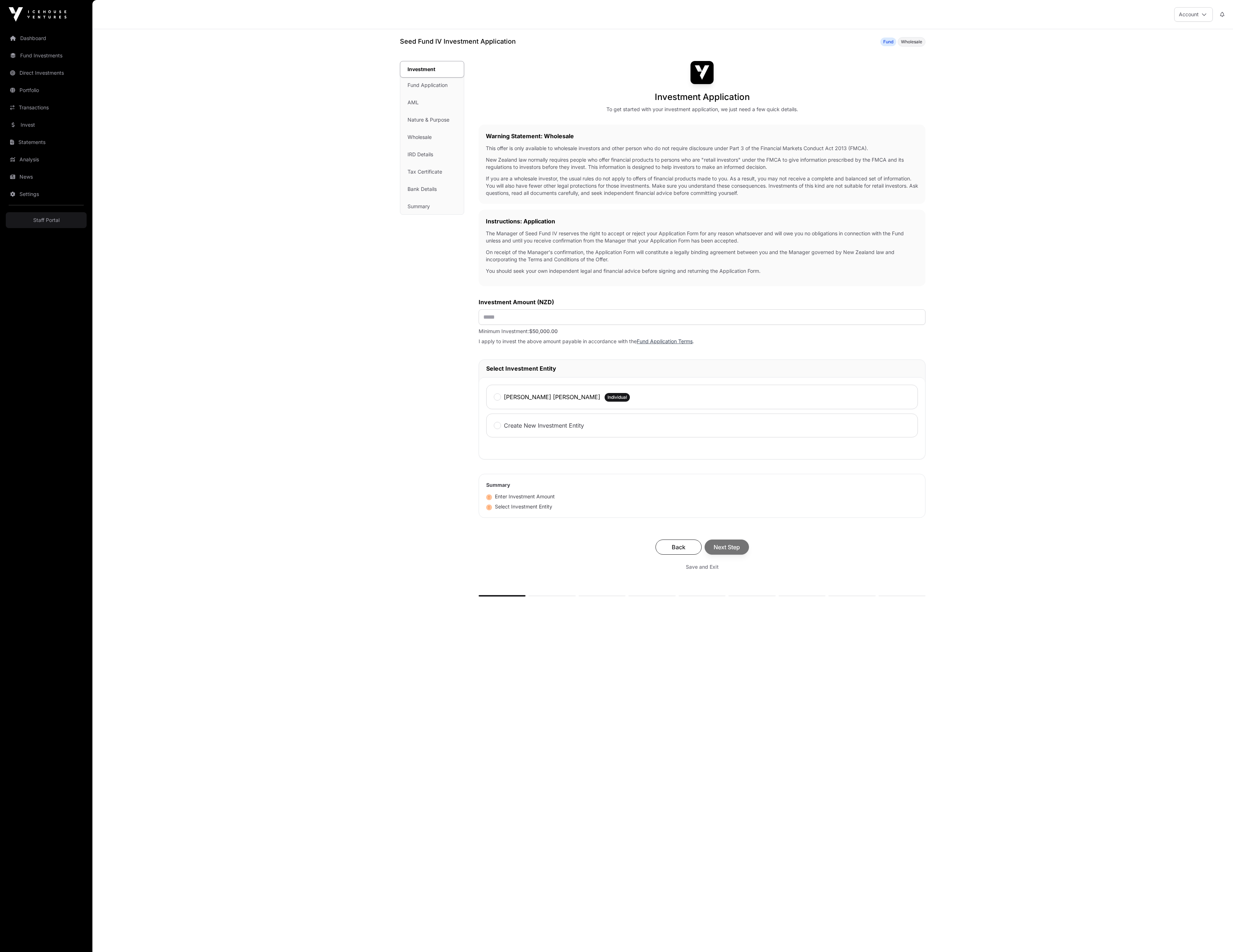
click at [400, 157] on div "Investment Fund Application AML Nature & Purpose Wholesale IRD Details Tax Cert…" at bounding box center [432, 138] width 64 height 153
click at [400, 167] on div "Investment Fund Application AML Nature & Purpose Wholesale IRD Details Tax Cert…" at bounding box center [432, 138] width 64 height 153
click at [742, 554] on div "Back Next Step" at bounding box center [702, 547] width 433 height 15
click at [584, 325] on input "text" at bounding box center [702, 317] width 447 height 15
type input "**"
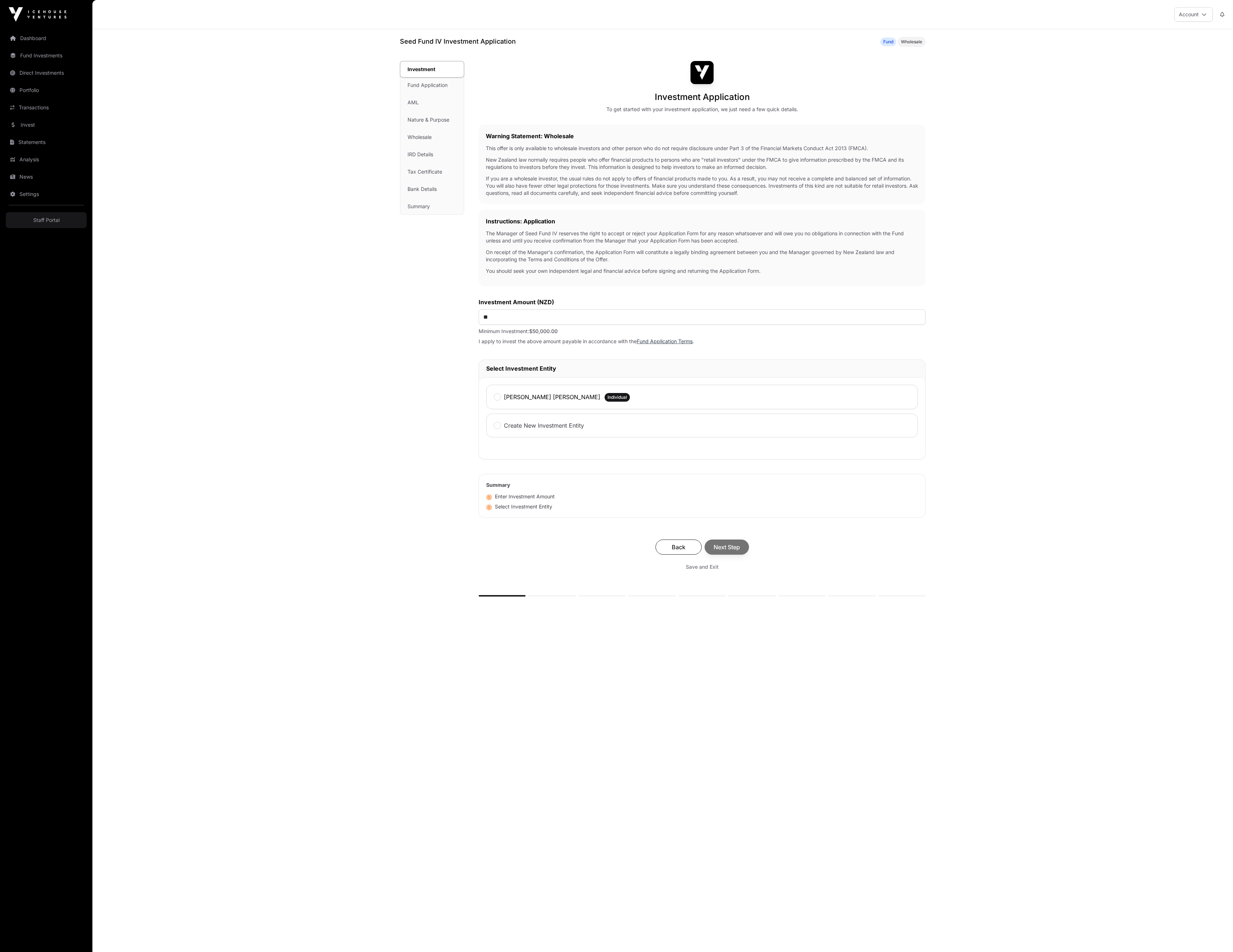
click at [504, 401] on label "[PERSON_NAME] [PERSON_NAME]" at bounding box center [552, 397] width 97 height 8
click at [740, 552] on span "Next Step" at bounding box center [727, 547] width 27 height 8
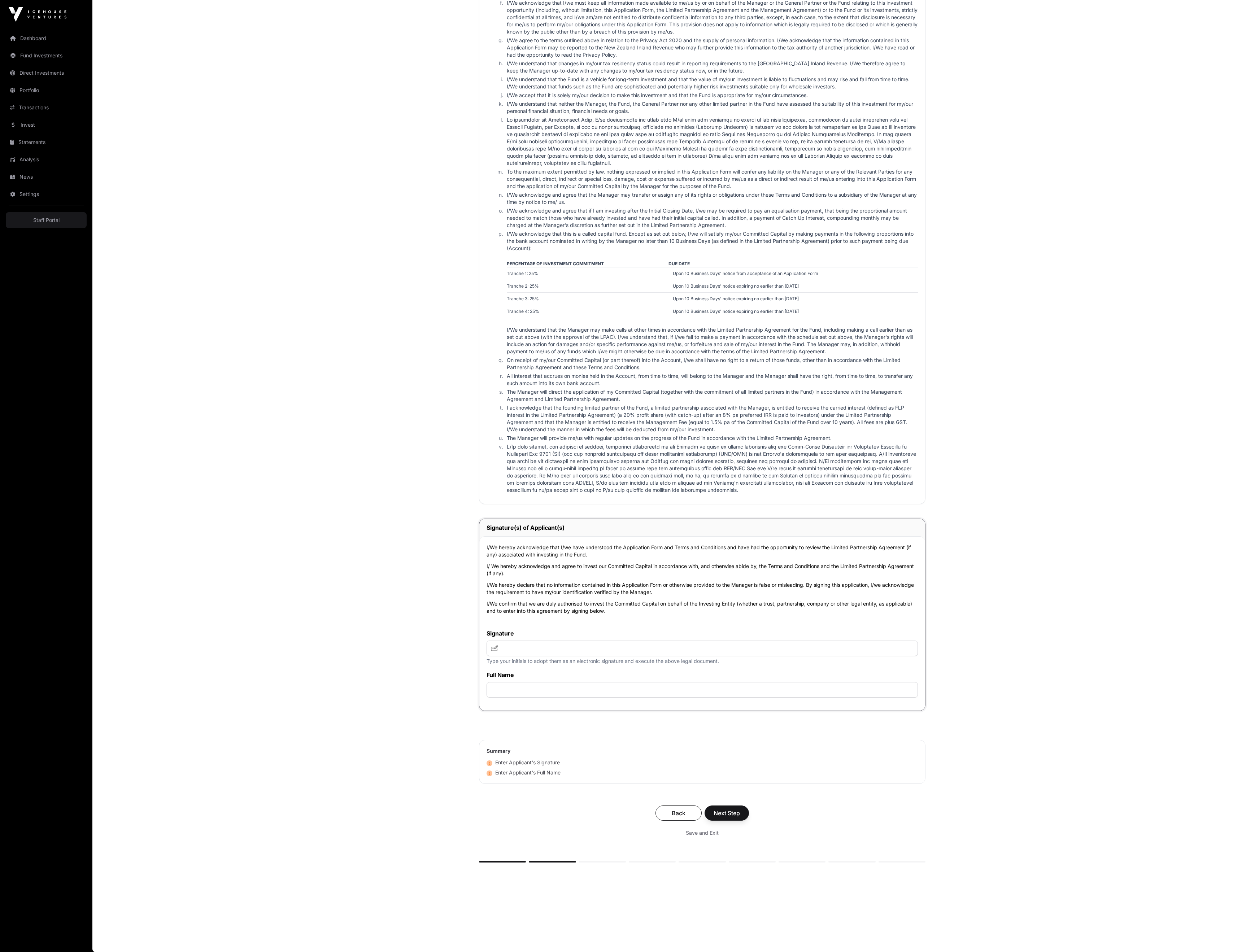
scroll to position [1550, 0]
click at [740, 808] on span "Next Step" at bounding box center [727, 813] width 27 height 8
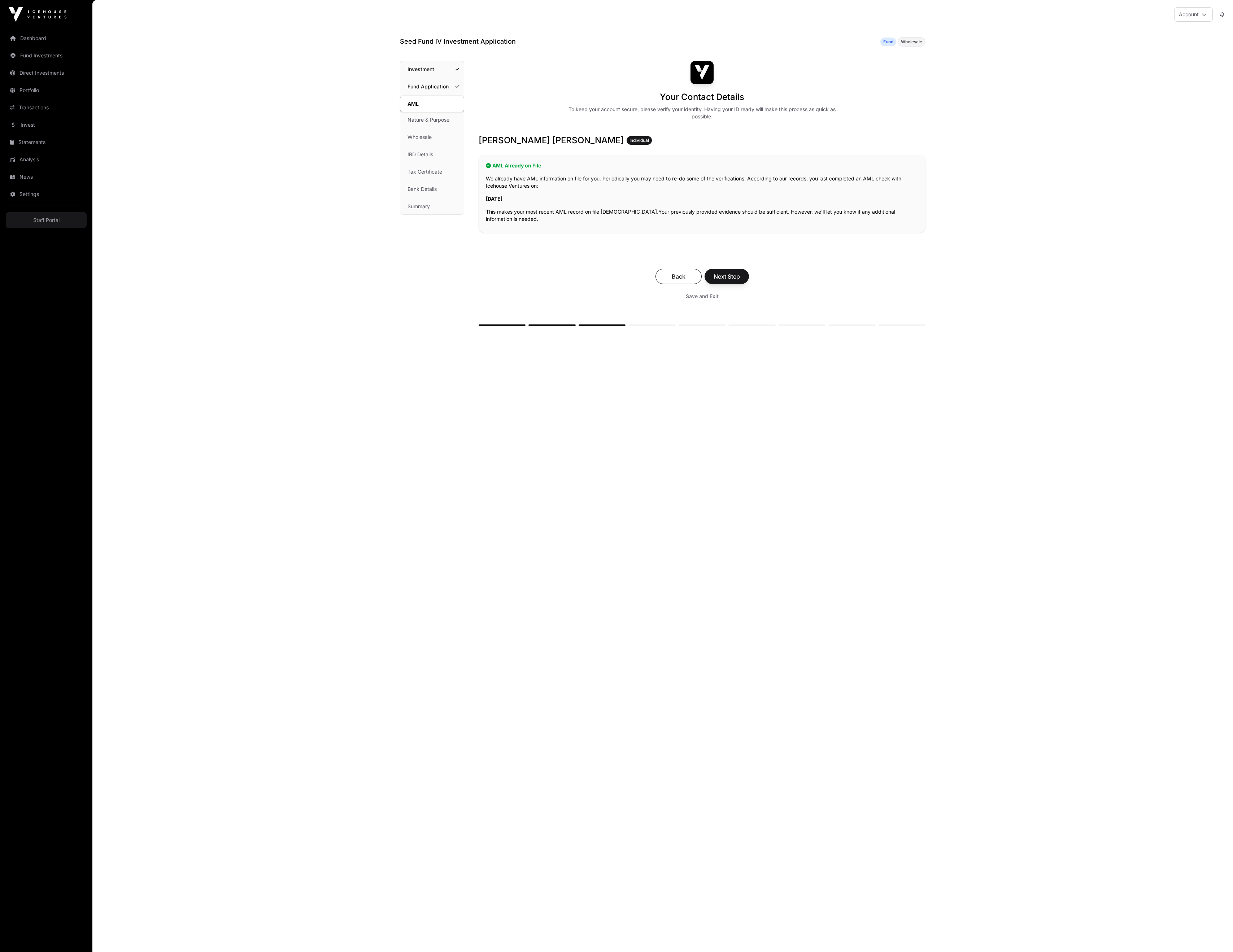
click at [422, 127] on link "Nature & Purpose" at bounding box center [432, 120] width 64 height 16
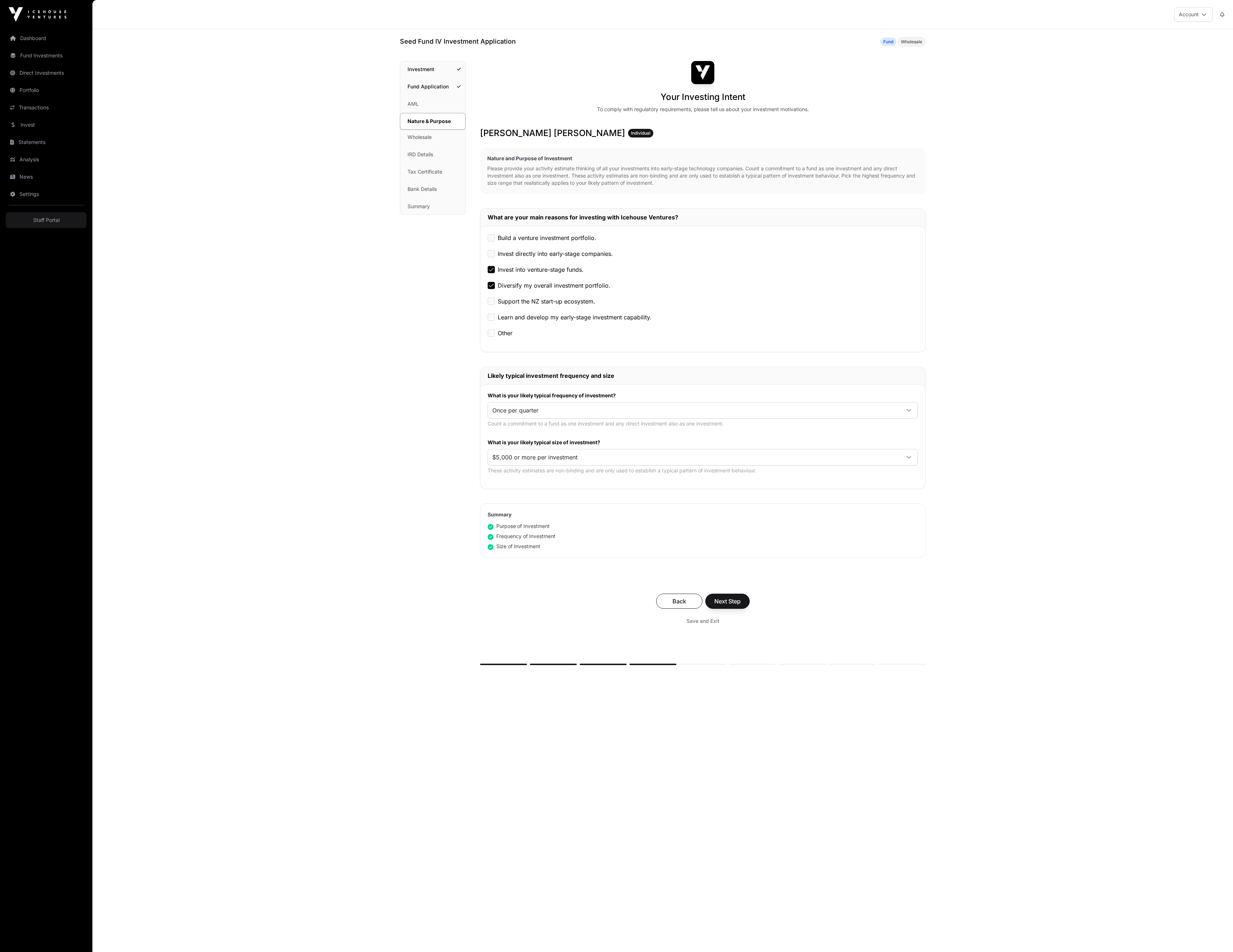
click at [408, 180] on link "Tax Certificate" at bounding box center [433, 172] width 65 height 16
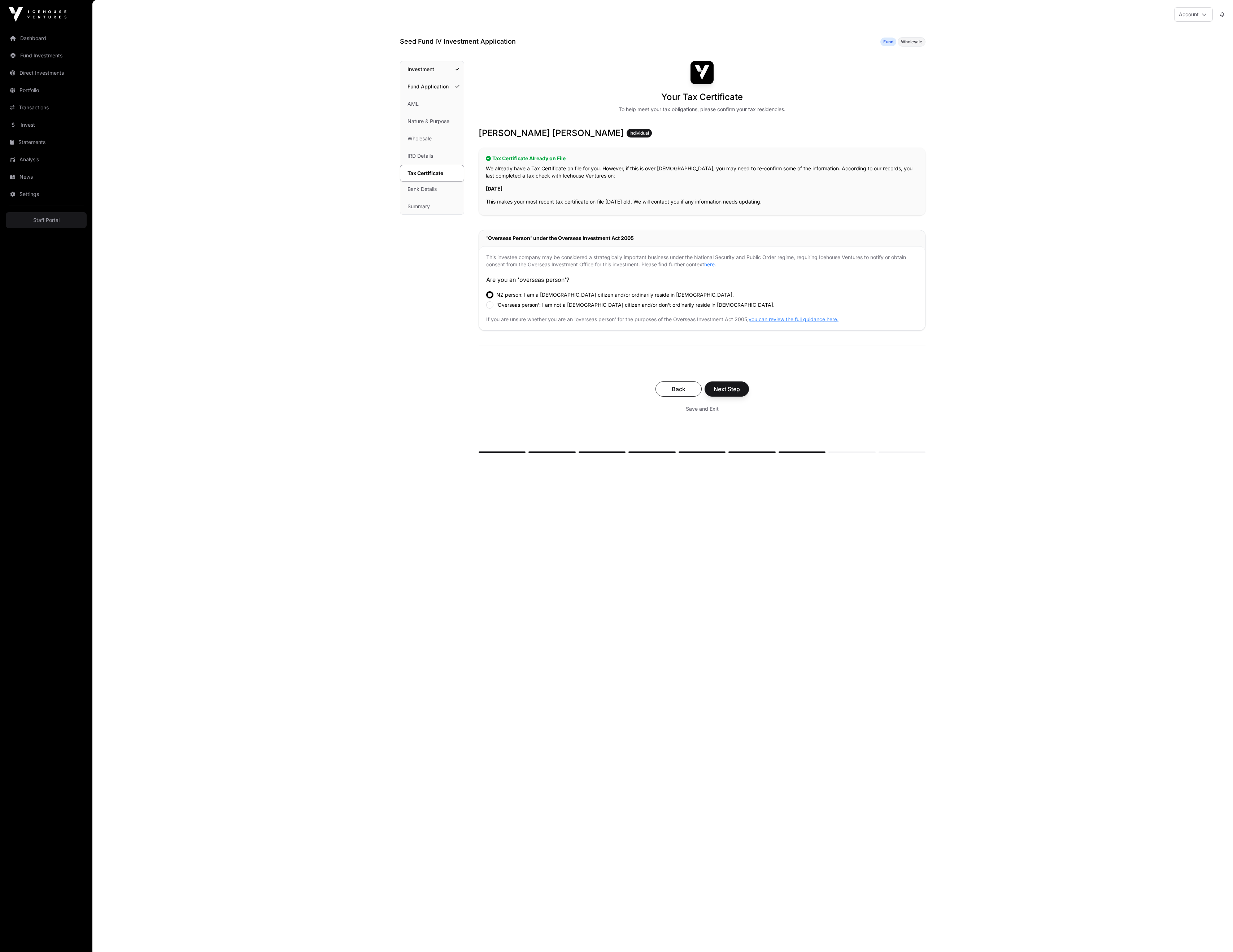
click at [682, 393] on span "Back" at bounding box center [678, 389] width 28 height 8
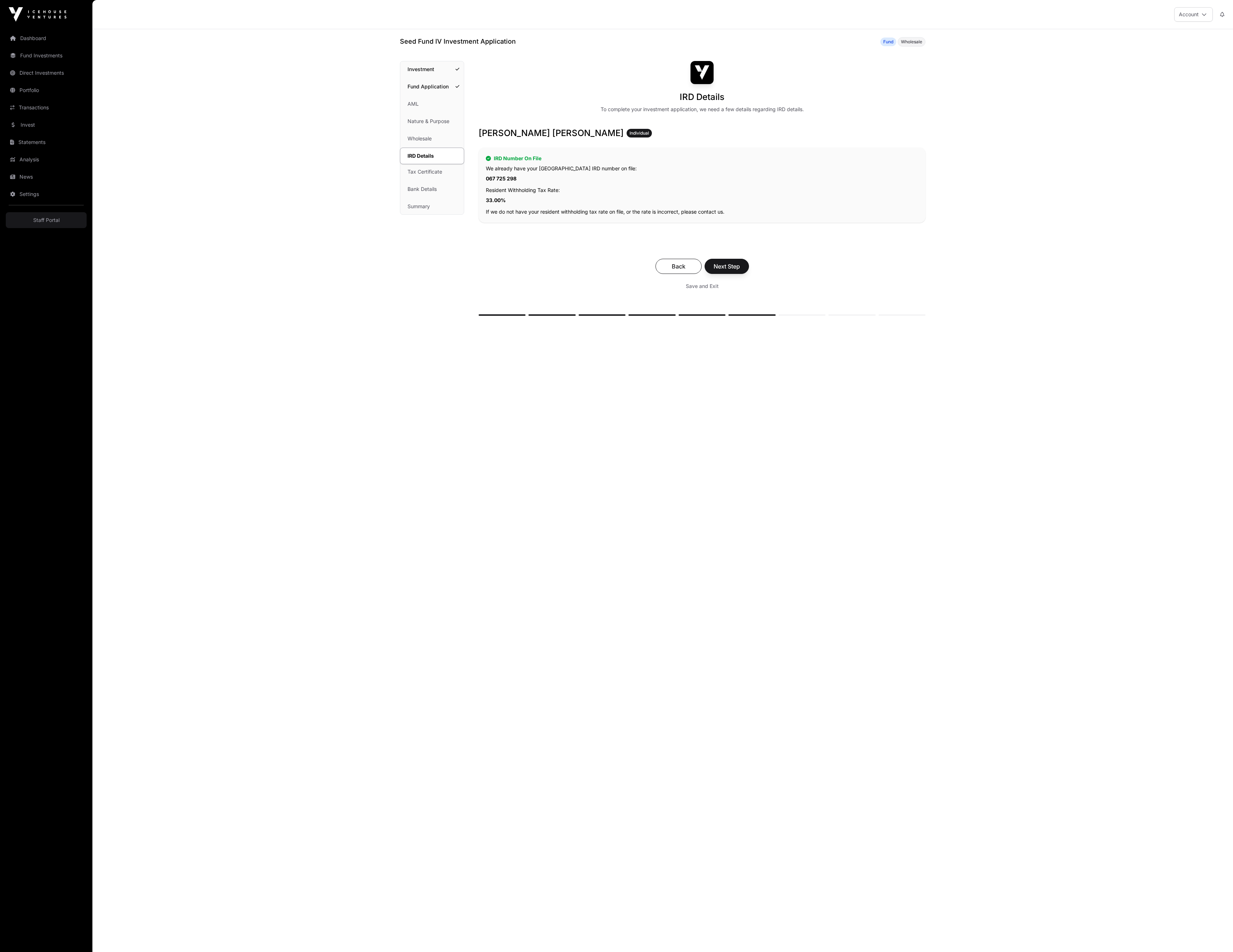
click at [685, 271] on span "Back" at bounding box center [678, 266] width 28 height 8
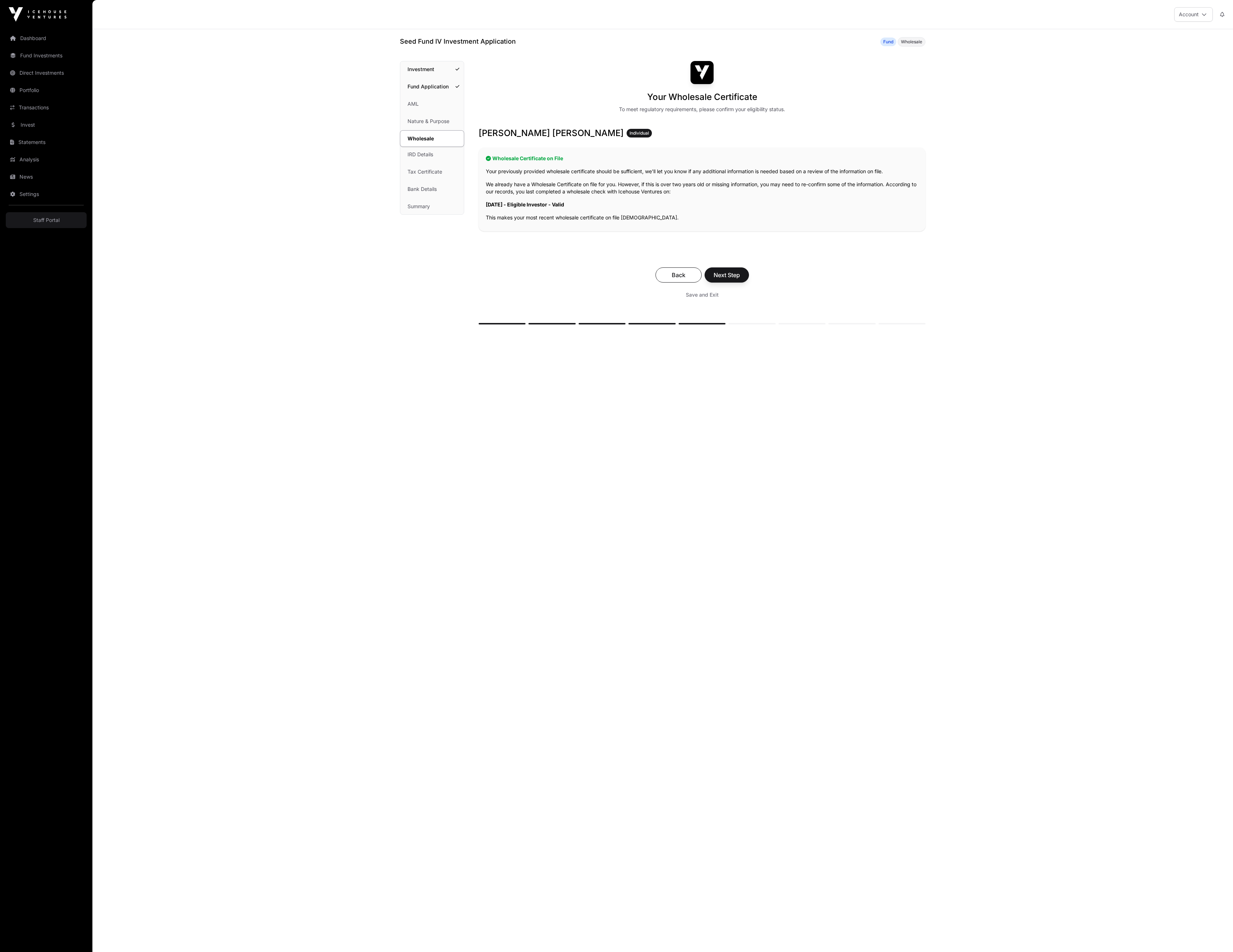
click at [685, 309] on div "Back Next Step Save and Exit" at bounding box center [702, 284] width 447 height 48
click at [685, 279] on span "Back" at bounding box center [678, 275] width 28 height 8
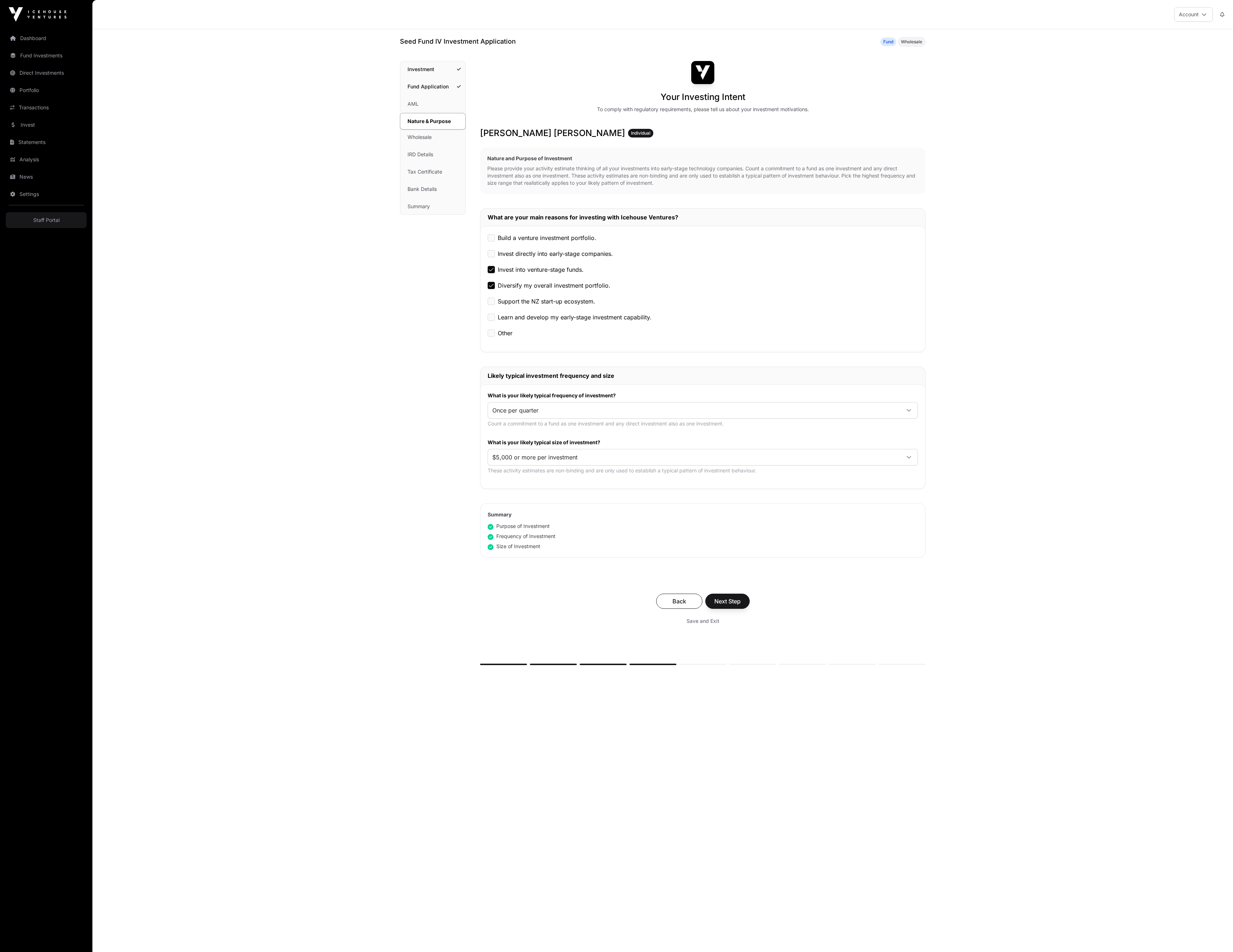
click at [684, 606] on span "Back" at bounding box center [679, 601] width 28 height 8
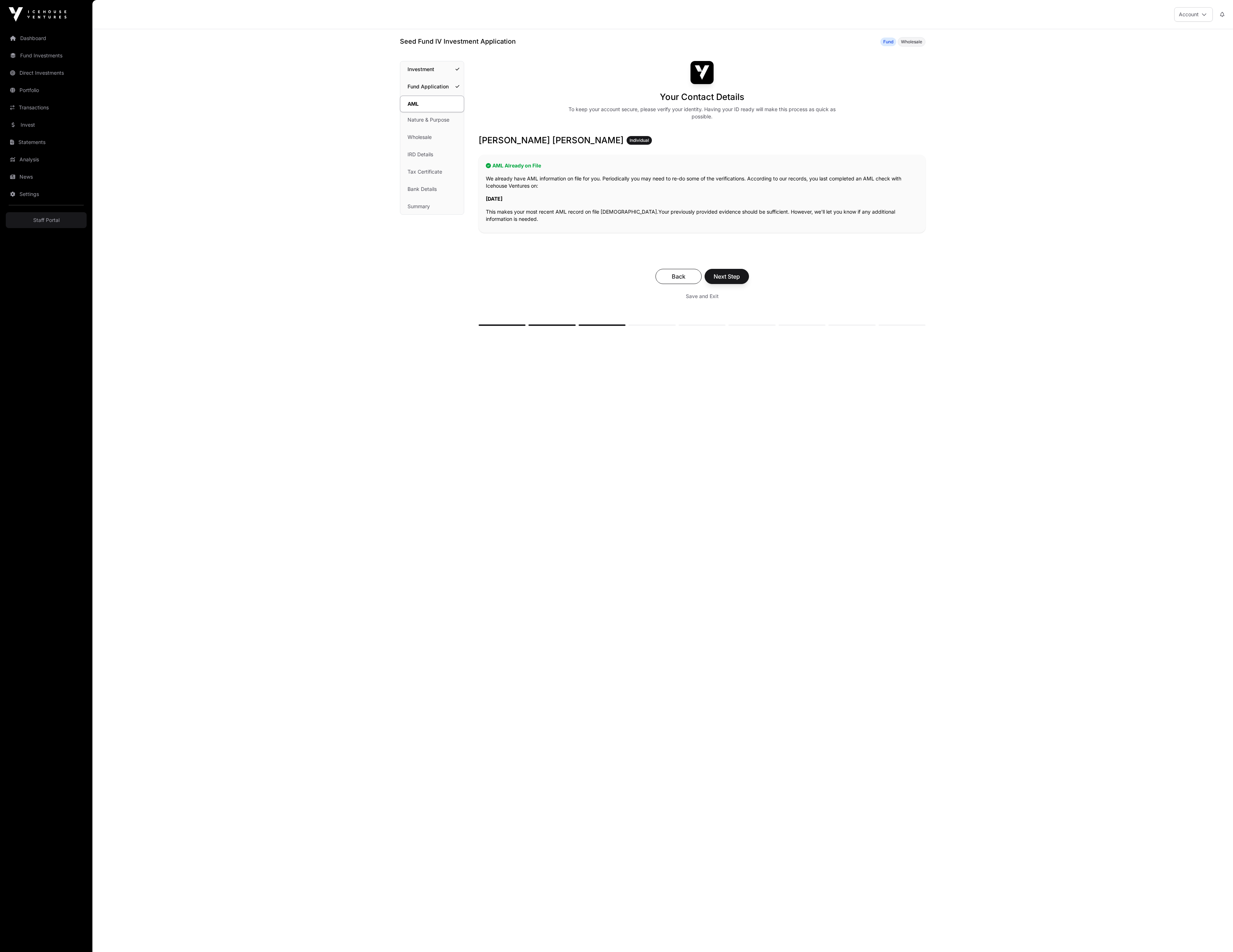
click at [683, 284] on button "Back" at bounding box center [678, 276] width 46 height 15
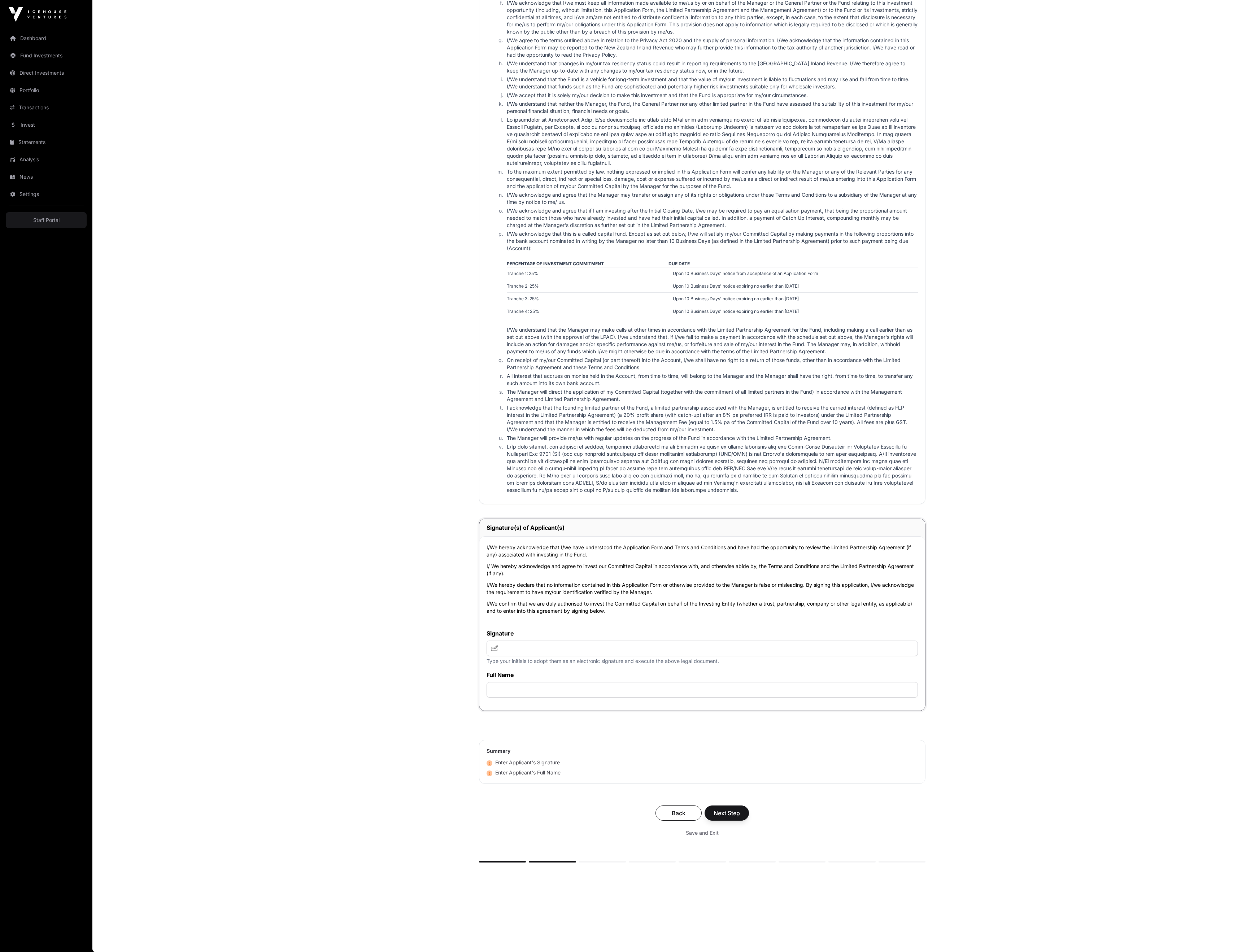
scroll to position [1550, 0]
click at [684, 808] on span "Back" at bounding box center [678, 813] width 28 height 8
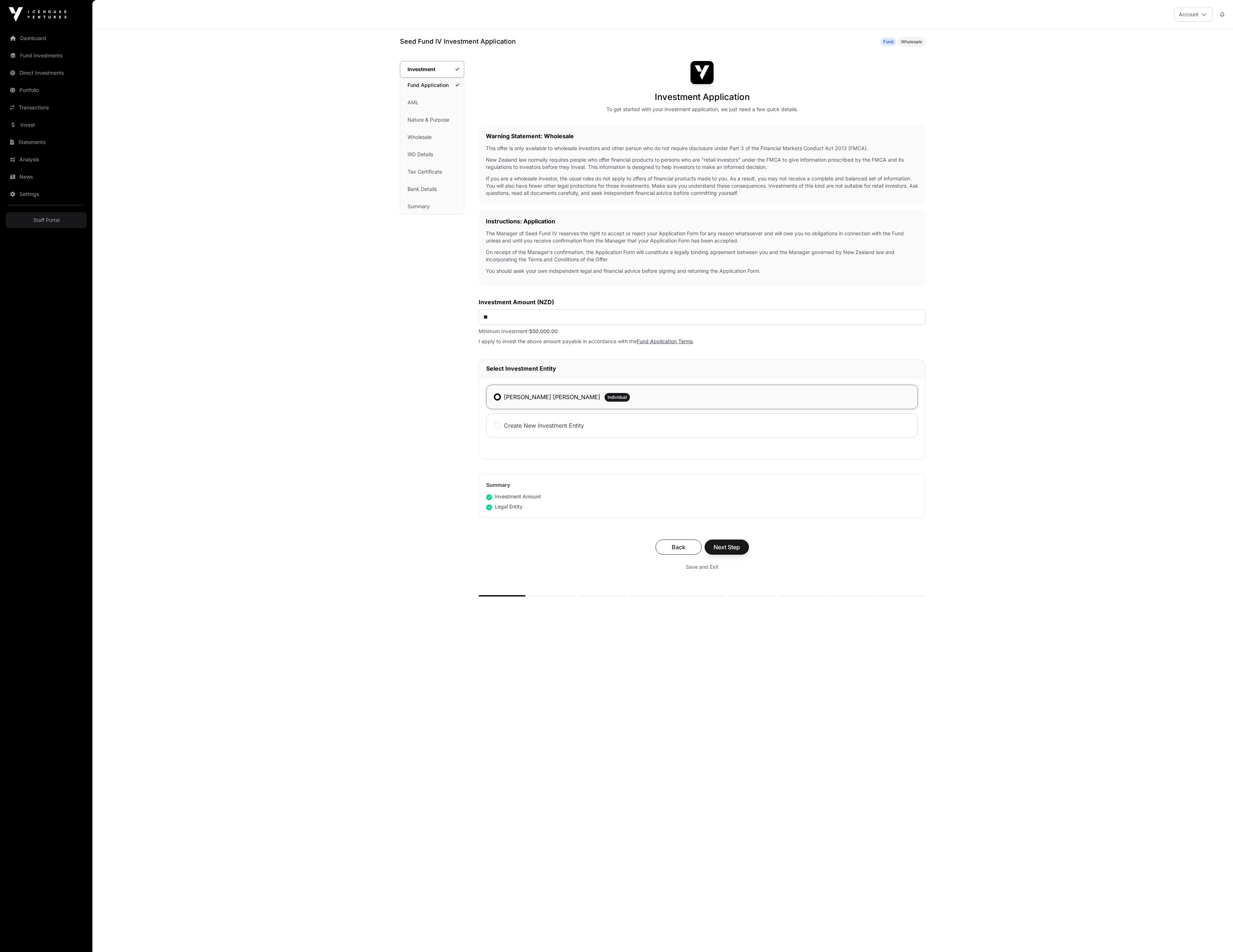
click at [689, 552] on span "Back" at bounding box center [678, 547] width 28 height 8
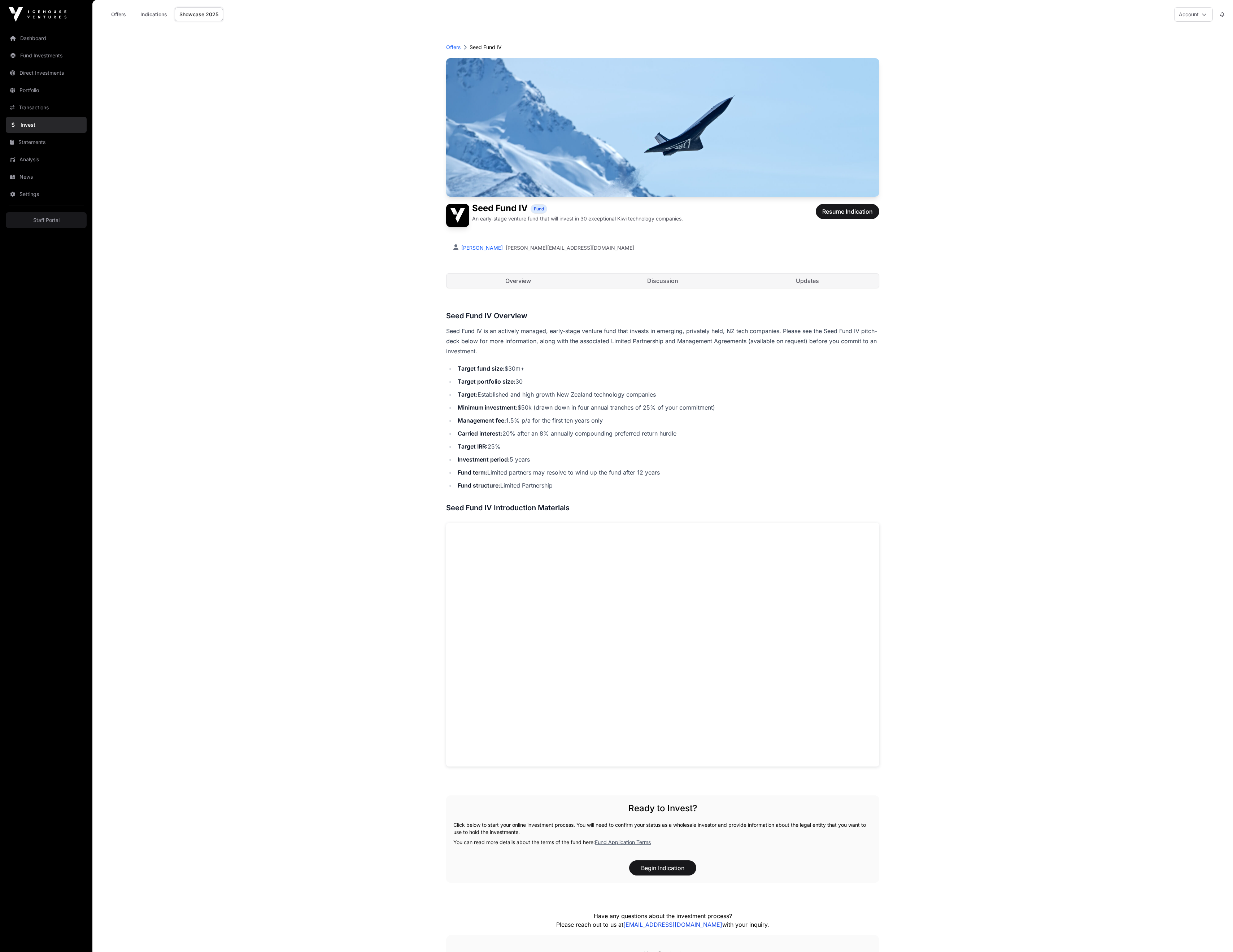
click at [56, 80] on link "Direct Investments" at bounding box center [46, 73] width 81 height 16
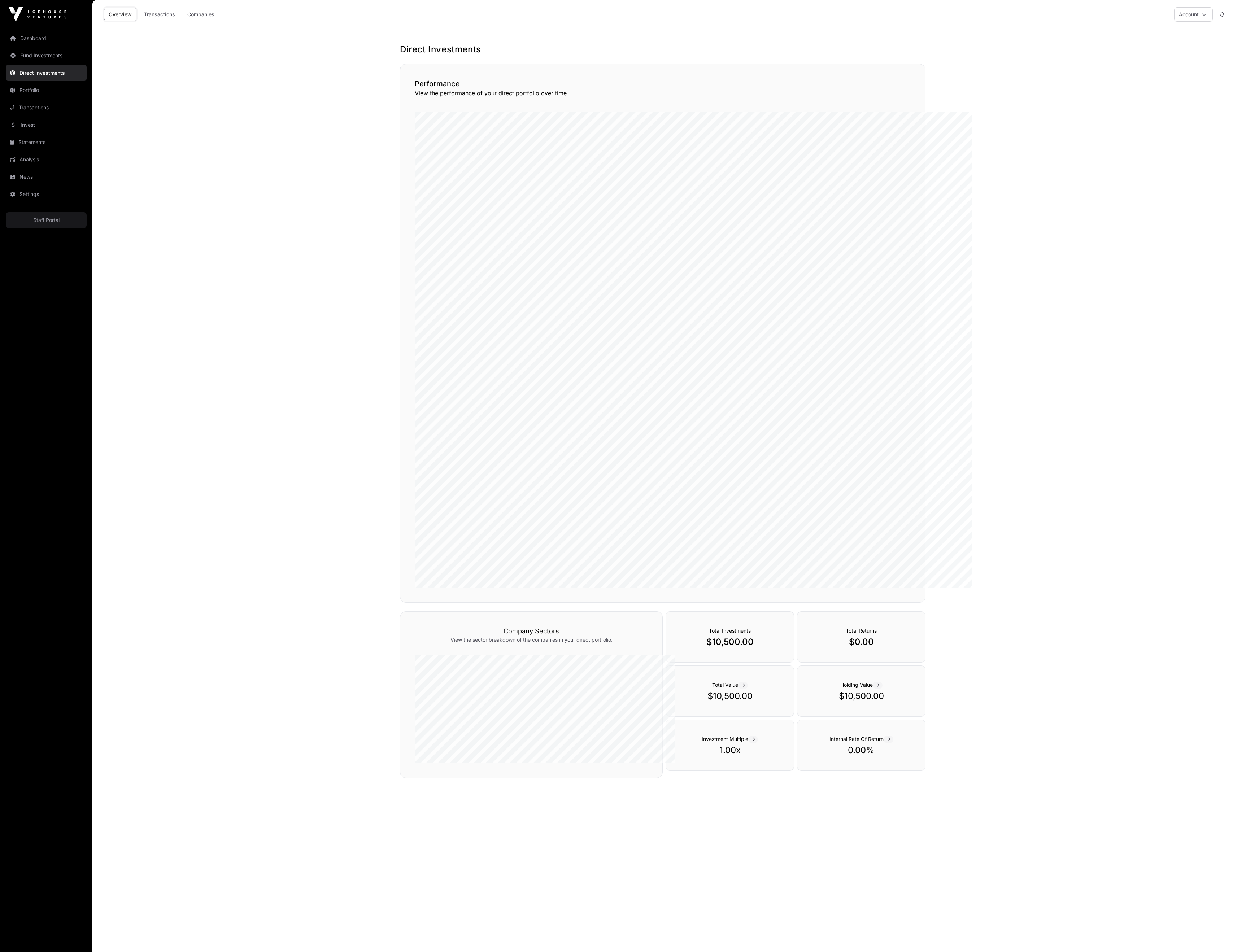
click at [57, 133] on link "Invest" at bounding box center [46, 125] width 81 height 16
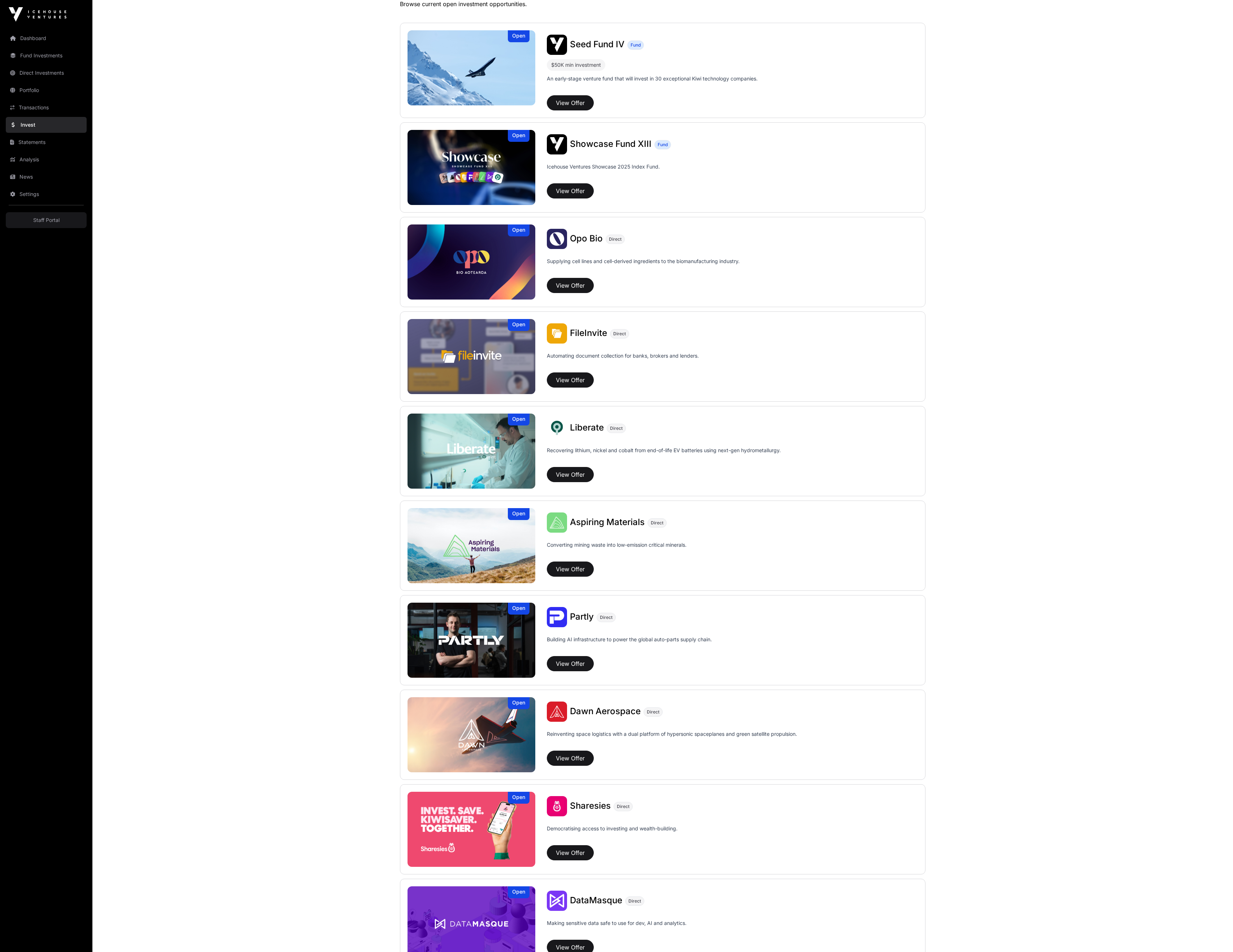
scroll to position [160, 0]
click at [571, 771] on div "Dawn Aerospace Direct Reinventing space logistics with a dual platform of hyper…" at bounding box center [727, 736] width 383 height 71
click at [558, 765] on button "View Offer" at bounding box center [570, 757] width 47 height 15
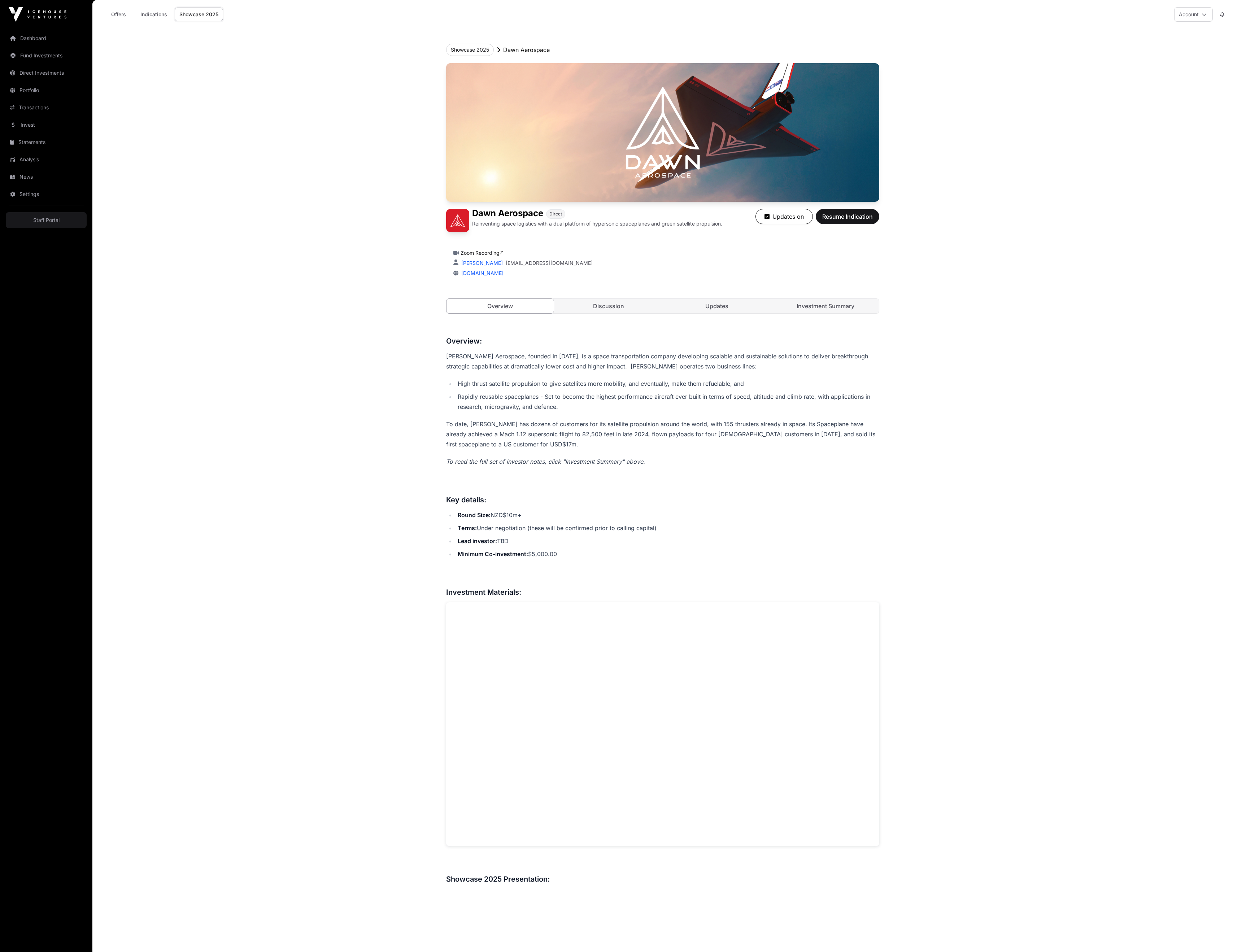
click at [879, 224] on button "Resume Indication" at bounding box center [847, 216] width 64 height 15
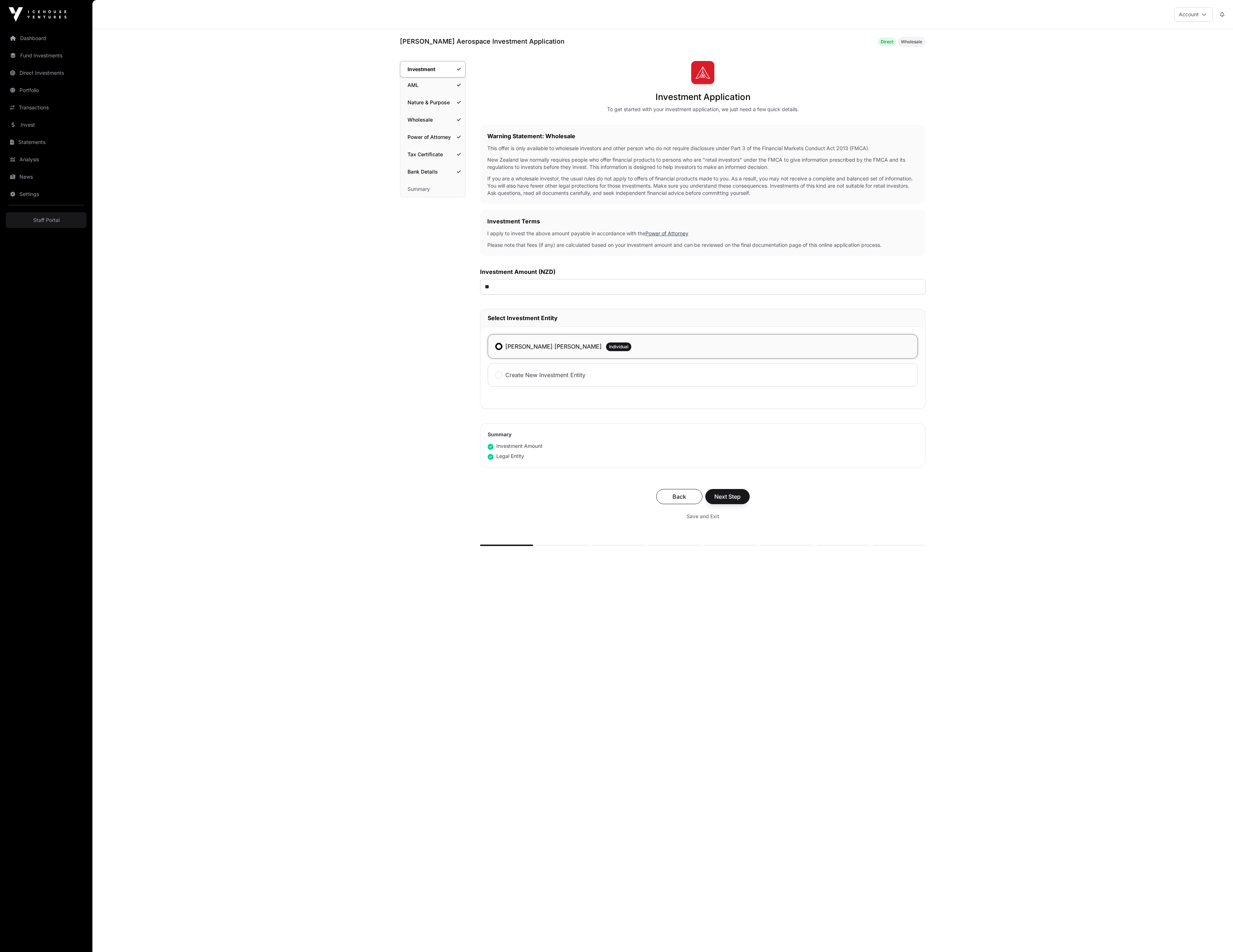
click at [413, 162] on link "Tax Certificate" at bounding box center [433, 154] width 65 height 16
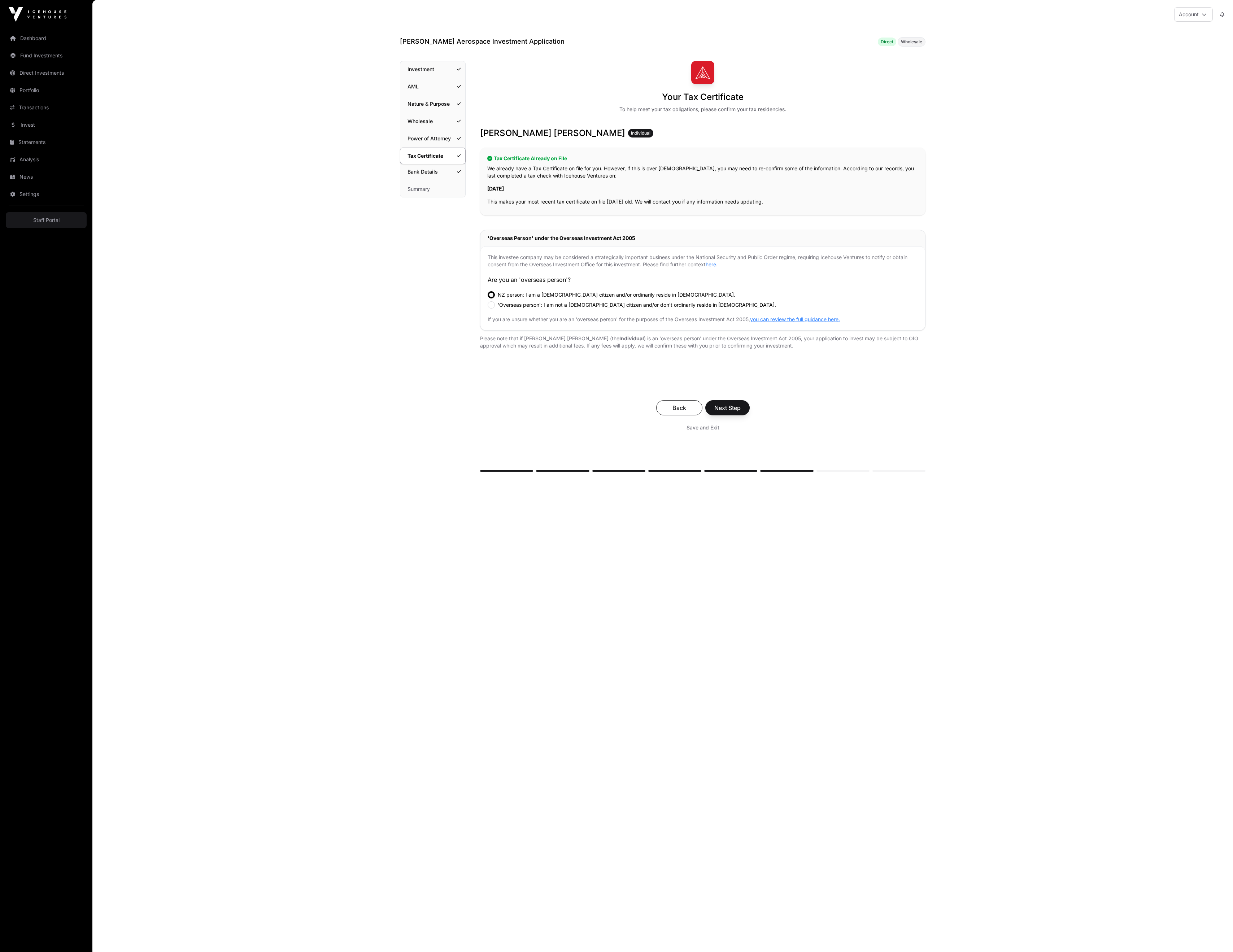
click at [45, 133] on link "Invest" at bounding box center [46, 125] width 81 height 16
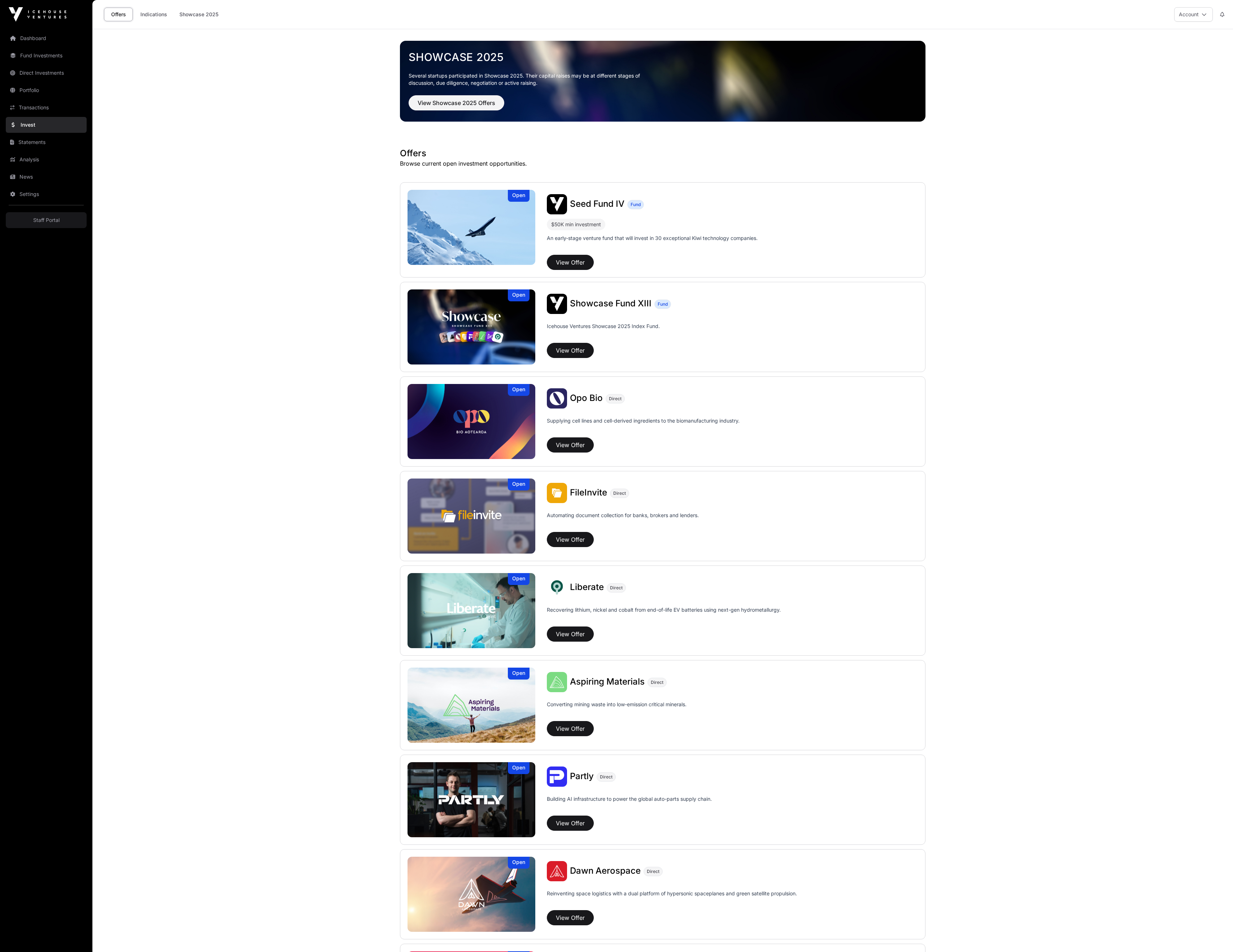
click at [639, 252] on p "An early-stage venture fund that will invest in 30 exceptional Kiwi technology …" at bounding box center [652, 243] width 211 height 18
click at [565, 270] on button "View Offer" at bounding box center [570, 262] width 47 height 15
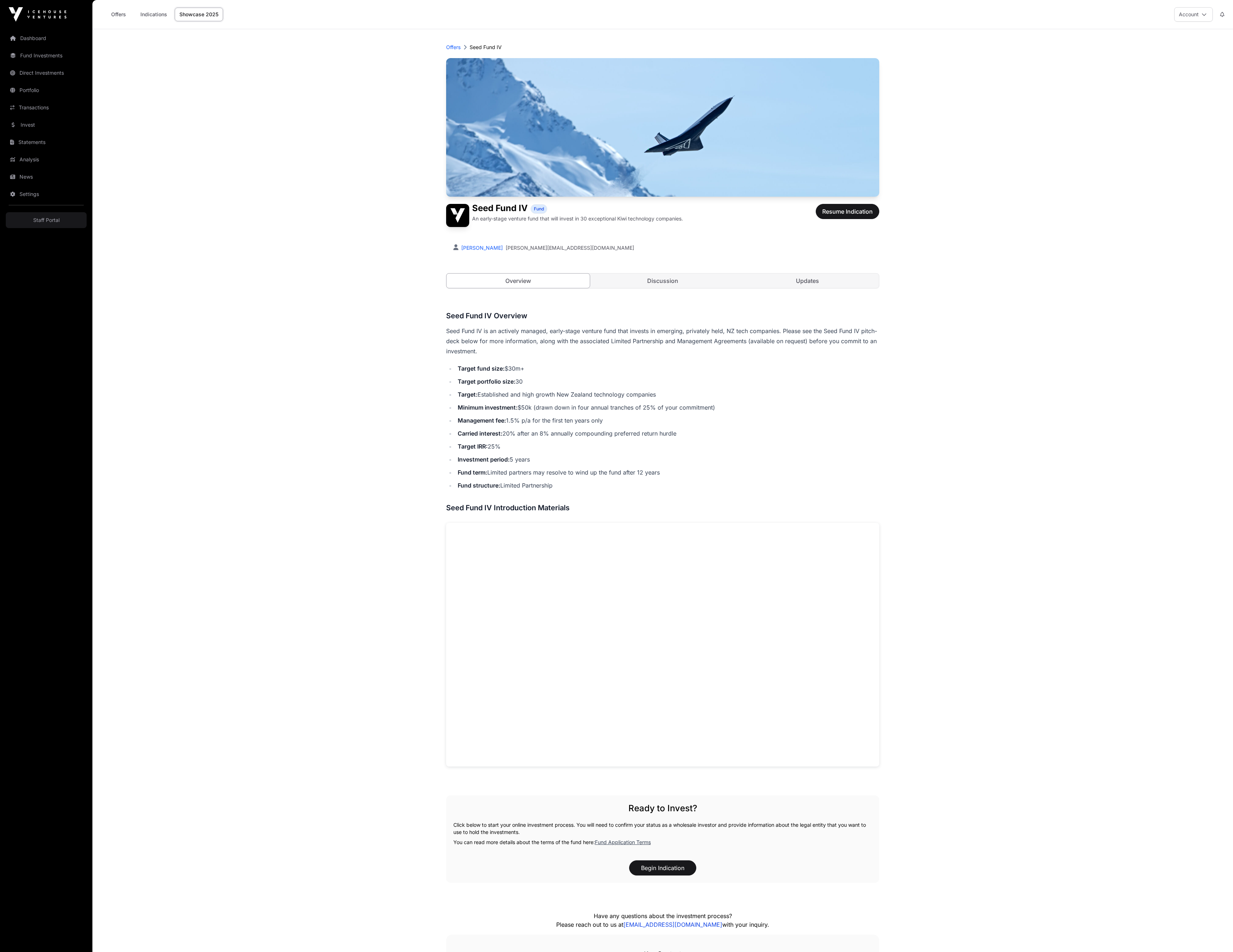
click at [870, 216] on span "Resume Indication" at bounding box center [847, 211] width 50 height 8
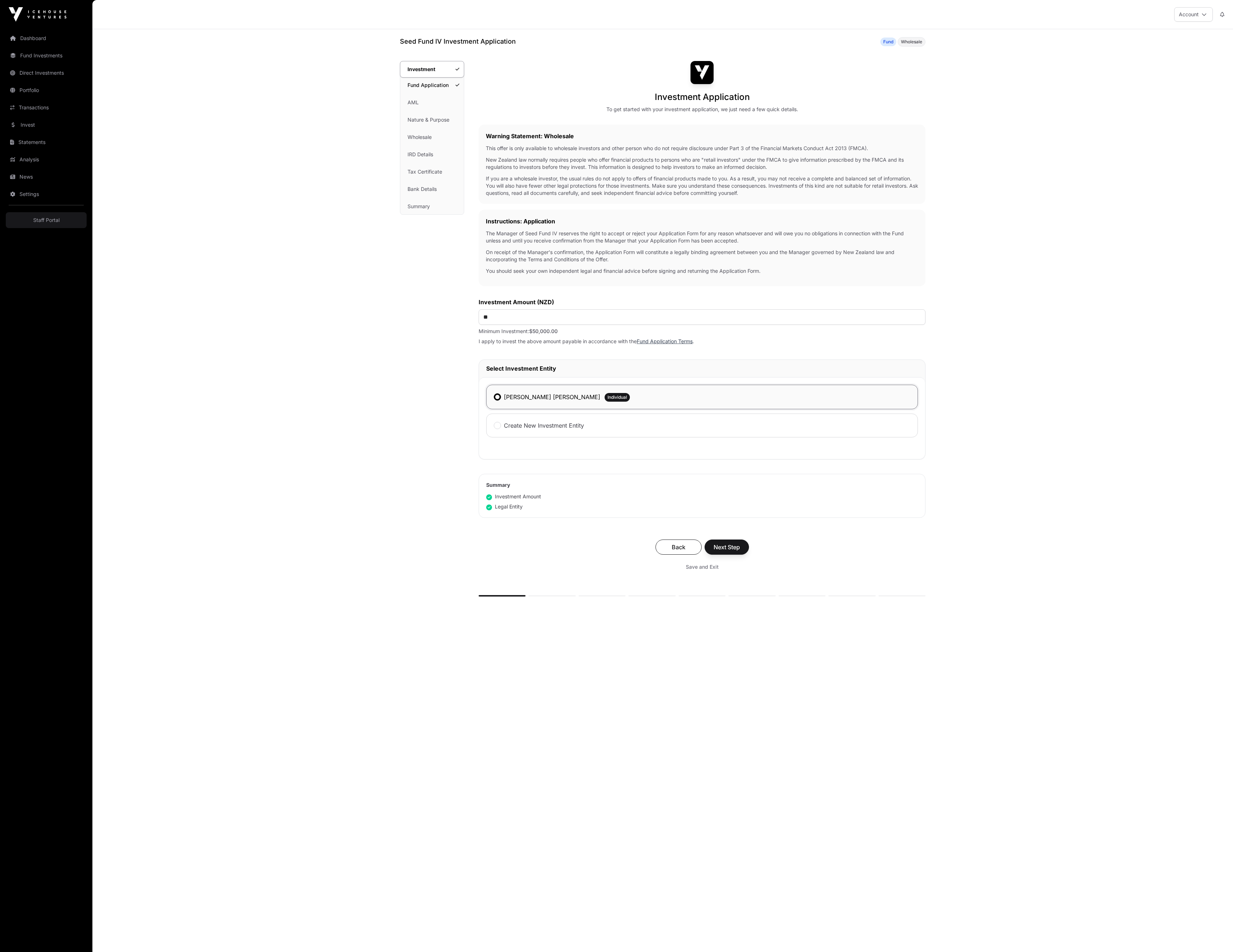
click at [400, 180] on link "Tax Certificate" at bounding box center [432, 172] width 64 height 16
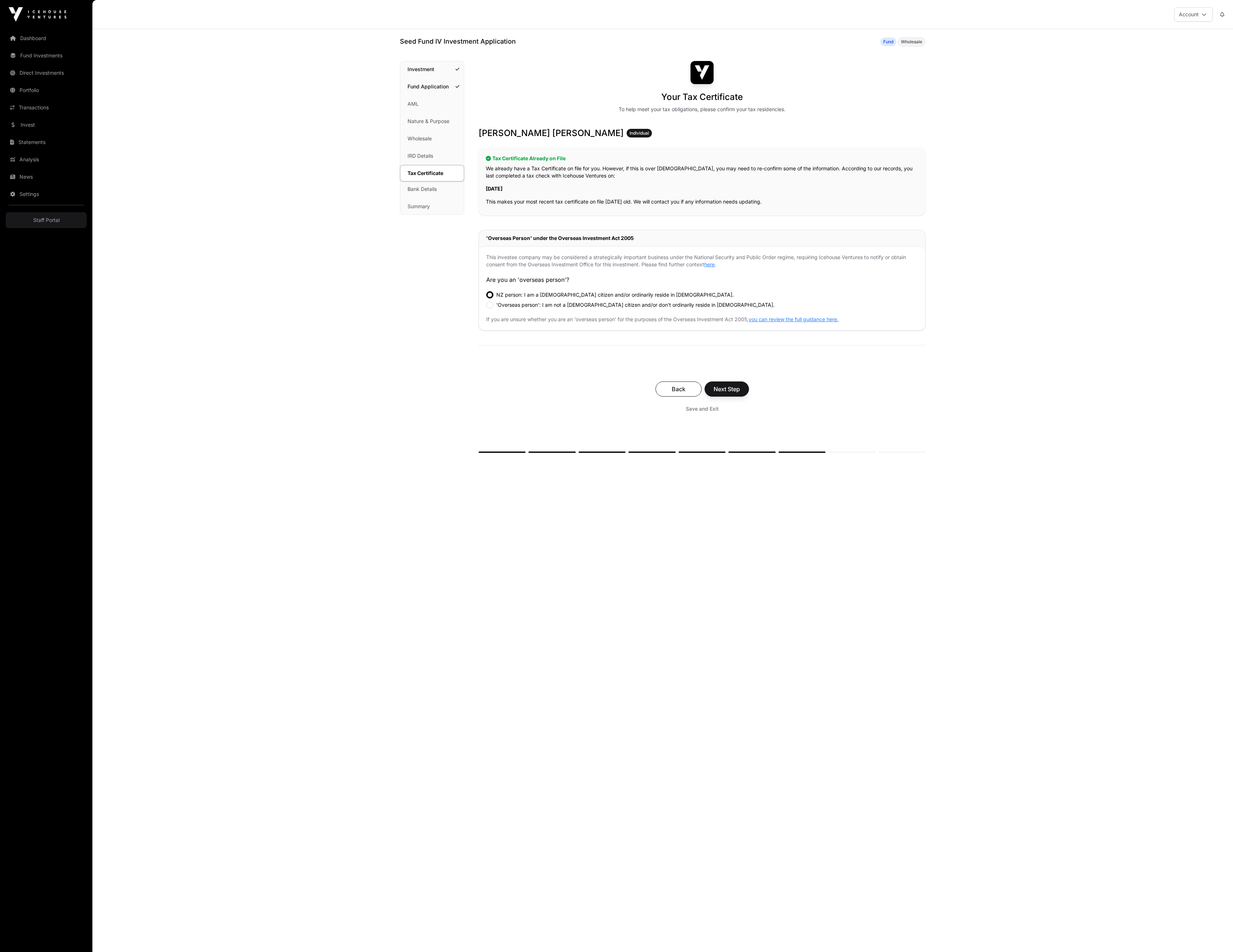
click at [410, 94] on link "Fund Application" at bounding box center [432, 86] width 64 height 16
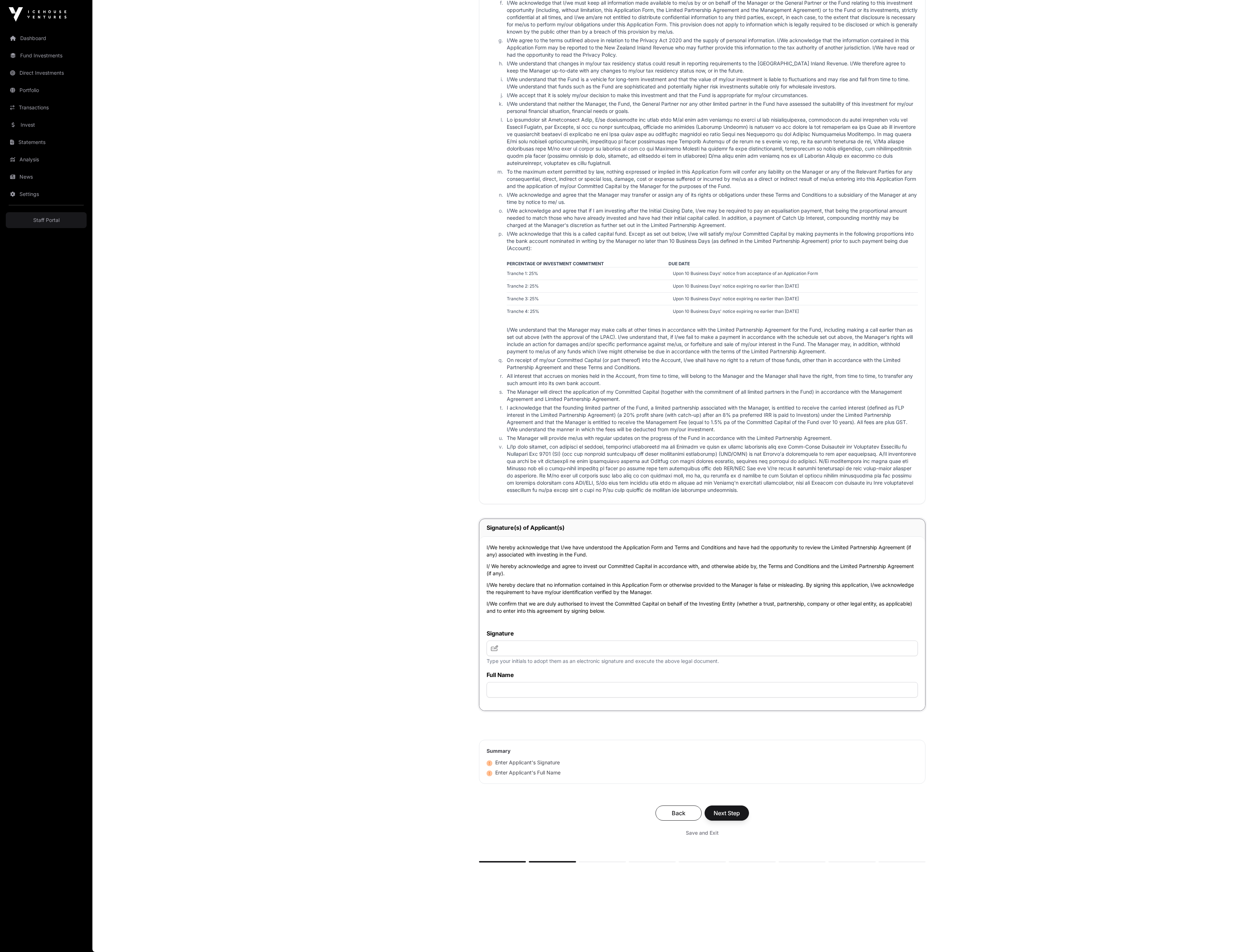
scroll to position [1356, 0]
click at [43, 39] on link "Dashboard" at bounding box center [46, 38] width 81 height 16
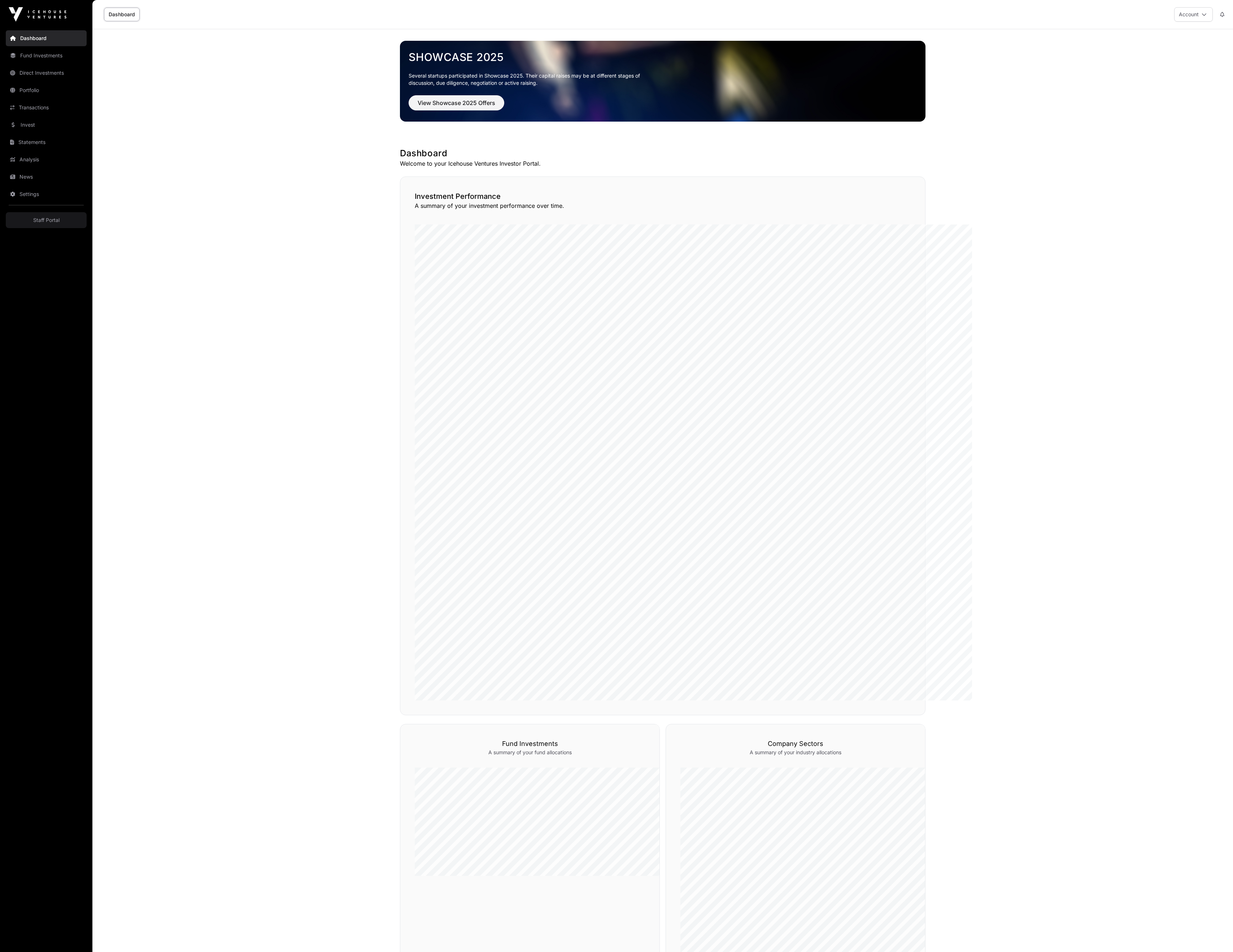
click at [140, 18] on link "Dashboard" at bounding box center [121, 15] width 36 height 14
click at [1190, 1] on div "Dashboard Account" at bounding box center [662, 14] width 1132 height 29
click at [1190, 16] on button "Account" at bounding box center [1193, 14] width 39 height 15
click at [1143, 65] on span "Compliance" at bounding box center [1137, 62] width 28 height 7
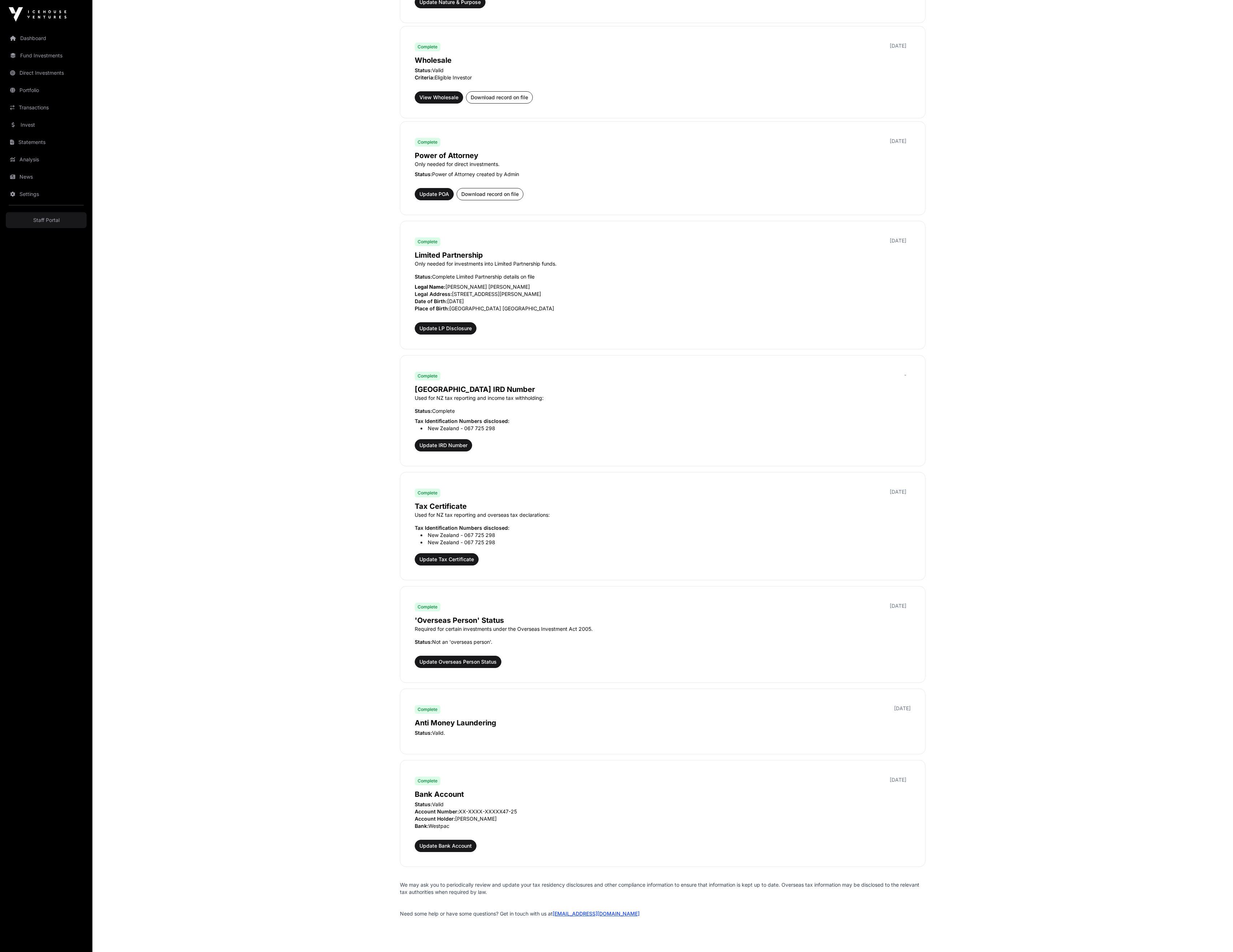
scroll to position [332, 0]
